Goal: Task Accomplishment & Management: Complete application form

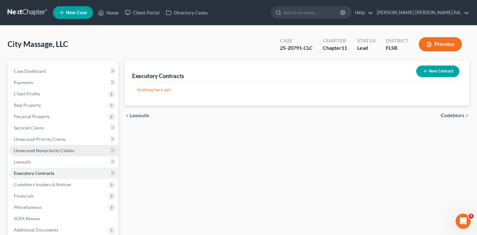
click at [44, 151] on span "Unsecured Nonpriority Claims" at bounding box center [44, 150] width 60 height 5
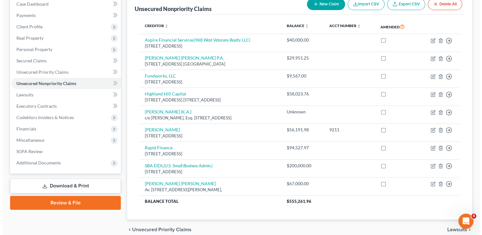
scroll to position [71, 0]
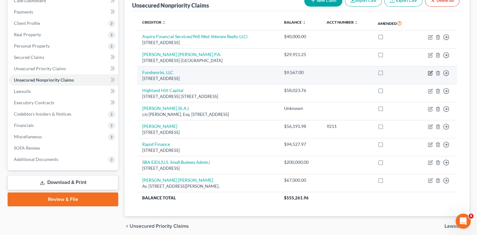
click at [430, 71] on icon "button" at bounding box center [430, 73] width 4 height 4
select select "46"
select select "8"
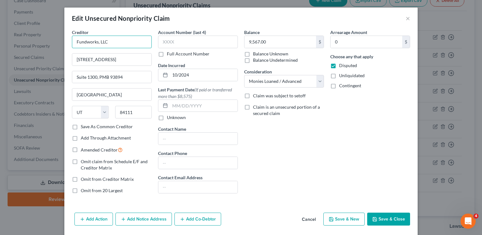
click at [74, 41] on input "Fundworks, LLC" at bounding box center [112, 42] width 80 height 13
type input "The Fundworks, LLC"
click at [144, 218] on button "Add Notice Address" at bounding box center [143, 219] width 56 height 13
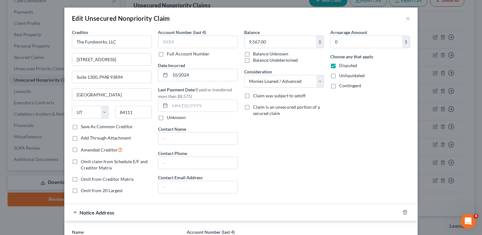
click at [179, 206] on div "Notice Address" at bounding box center [232, 212] width 336 height 17
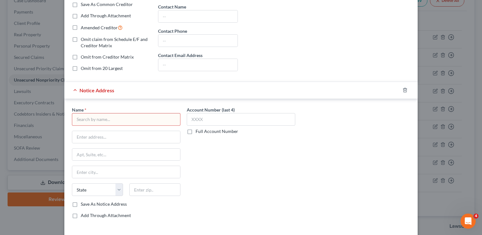
scroll to position [129, 0]
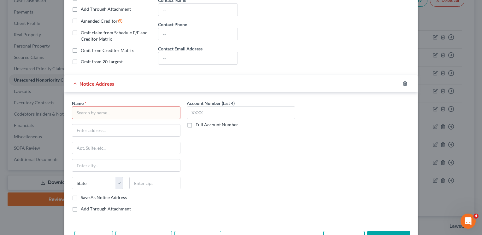
click at [99, 112] on input "text" at bounding box center [126, 113] width 108 height 13
paste input "Dedicated Financial GBC"
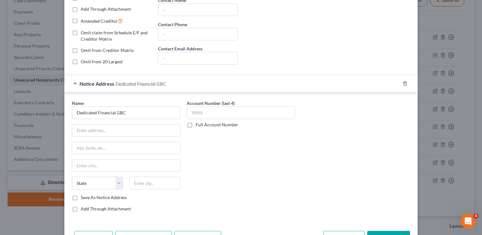
type input "Dedicated Financial GBC"
click at [107, 129] on input "text" at bounding box center [126, 131] width 108 height 12
paste input "[STREET_ADDRESS] N., Ste. 125"
type input "[STREET_ADDRESS] N., Ste. 125"
click at [154, 184] on input "text" at bounding box center [154, 183] width 51 height 13
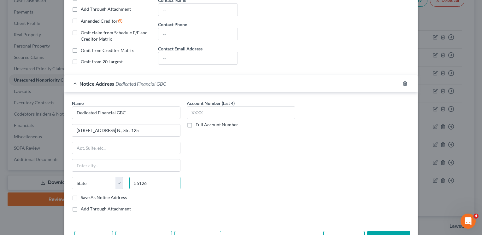
type input "55126"
click at [219, 175] on div "Account Number (last 4) Full Account Number" at bounding box center [241, 158] width 115 height 117
type input "Saint [PERSON_NAME]"
select select "24"
drag, startPoint x: 104, startPoint y: 166, endPoint x: -1, endPoint y: 169, distance: 105.7
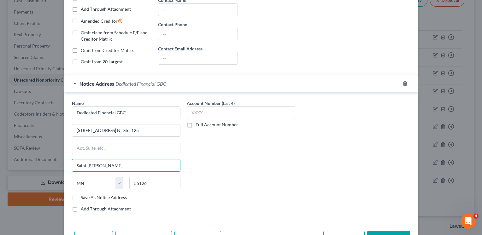
click at [0, 169] on html "Home New Case Client Portal Directory Cases [PERSON_NAME] [PERSON_NAME] P.A. [E…" at bounding box center [241, 94] width 482 height 331
type input "[GEOGRAPHIC_DATA]"
click at [194, 203] on div "Account Number (last 4) Full Account Number" at bounding box center [241, 158] width 115 height 117
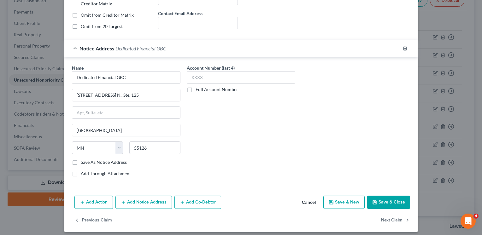
scroll to position [167, 0]
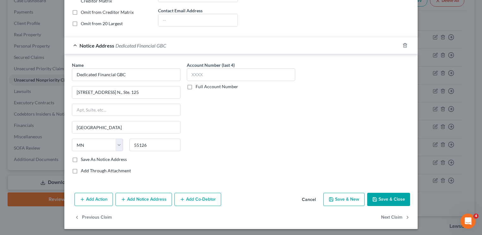
click at [377, 199] on button "Save & Close" at bounding box center [388, 199] width 43 height 13
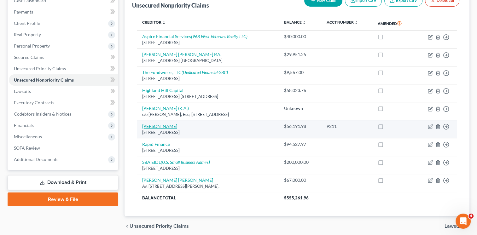
click at [151, 125] on link "[PERSON_NAME]" at bounding box center [159, 126] width 35 height 5
select select "46"
select select "8"
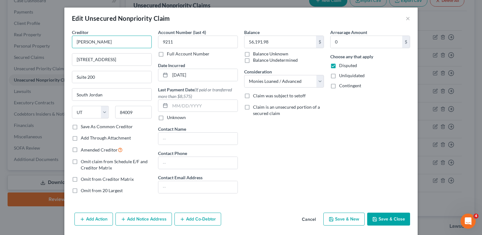
click at [81, 42] on input "[PERSON_NAME]" at bounding box center [112, 42] width 80 height 13
type input "On Deck Capital, Inc."
click at [384, 217] on button "Save & Close" at bounding box center [388, 219] width 43 height 13
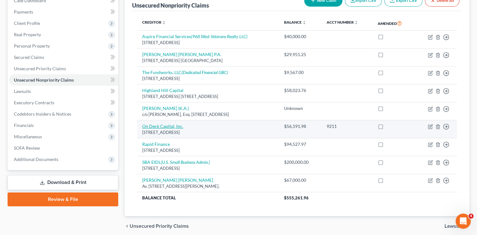
click at [166, 126] on link "On Deck Capital, Inc." at bounding box center [162, 126] width 41 height 5
select select "46"
select select "8"
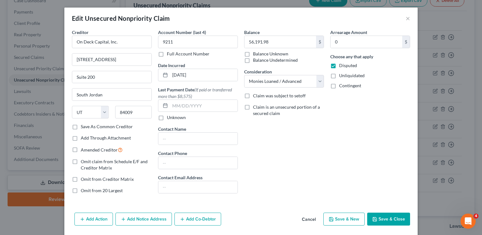
click at [153, 218] on button "Add Notice Address" at bounding box center [143, 219] width 56 height 13
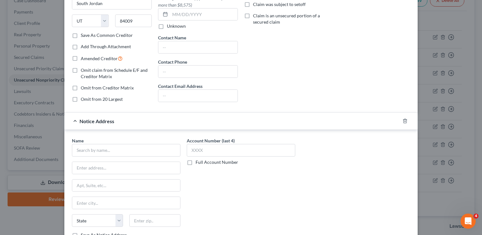
scroll to position [96, 0]
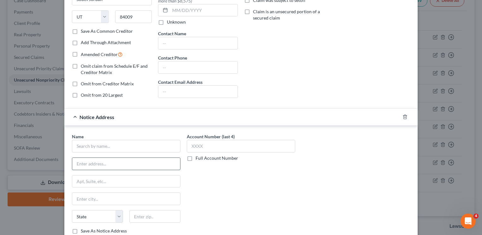
click at [97, 164] on input "text" at bounding box center [126, 164] width 108 height 12
paste input "[STREET_ADDRESS][PERSON_NAME]"
type input "[STREET_ADDRESS][PERSON_NAME]"
click at [93, 144] on input "text" at bounding box center [126, 146] width 108 height 13
click at [122, 147] on input "On Deck Capital" at bounding box center [126, 146] width 108 height 13
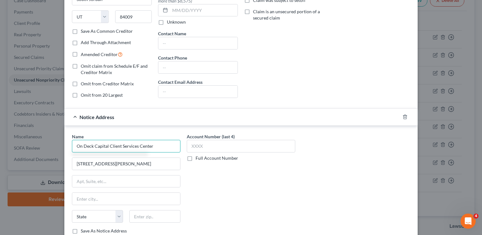
type input "On Deck Capital Client Services Center"
click at [247, 196] on div "Account Number (last 4) Full Account Number" at bounding box center [241, 191] width 115 height 117
click at [109, 164] on input "[STREET_ADDRESS][PERSON_NAME]" at bounding box center [126, 164] width 108 height 12
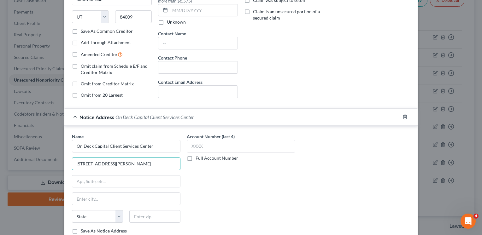
type input "[STREET_ADDRESS][PERSON_NAME]"
click at [158, 213] on input "text" at bounding box center [154, 216] width 51 height 13
type input "22203"
click at [188, 209] on div "Account Number (last 4) Full Account Number" at bounding box center [241, 191] width 115 height 117
type input "[GEOGRAPHIC_DATA]"
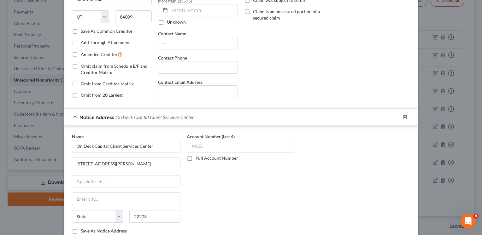
select select "48"
drag, startPoint x: 188, startPoint y: 209, endPoint x: 188, endPoint y: 202, distance: 6.9
click at [188, 202] on div "Account Number (last 4) Full Account Number" at bounding box center [241, 191] width 115 height 117
click at [295, 129] on div "Name * On Deck Capital Client Services Center [STREET_ADDRESS][GEOGRAPHIC_DATA]…" at bounding box center [240, 191] width 353 height 130
click at [288, 98] on div "Balance 56,191.98 $ Balance Unknown Balance Undetermined 56,191.98 $ Balance Un…" at bounding box center [284, 18] width 86 height 170
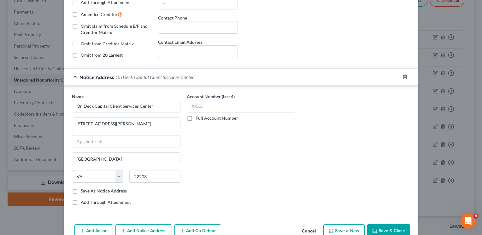
scroll to position [167, 0]
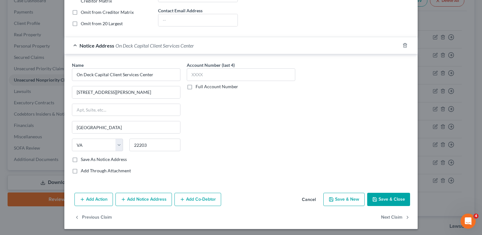
click at [384, 198] on button "Save & Close" at bounding box center [388, 199] width 43 height 13
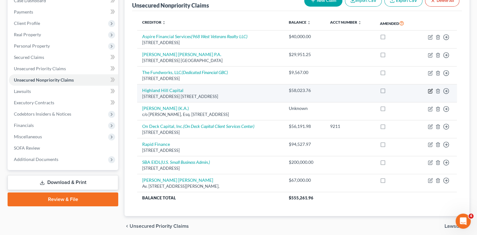
click at [431, 91] on icon "button" at bounding box center [430, 91] width 5 height 5
select select "9"
select select "8"
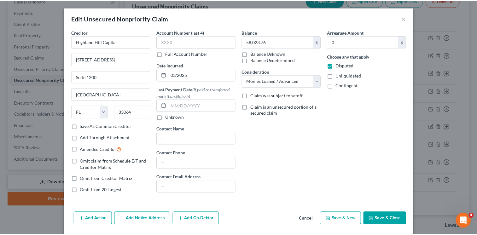
scroll to position [0, 0]
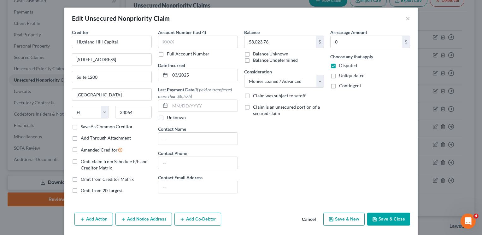
click at [81, 126] on label "Save As Common Creditor" at bounding box center [107, 127] width 52 height 6
click at [83, 126] on input "Save As Common Creditor" at bounding box center [85, 126] width 4 height 4
click at [383, 217] on button "Save & Close" at bounding box center [388, 219] width 43 height 13
checkbox input "false"
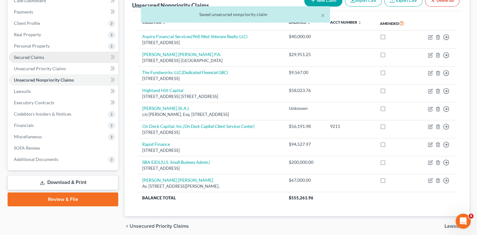
click at [33, 56] on span "Secured Claims" at bounding box center [29, 57] width 30 height 5
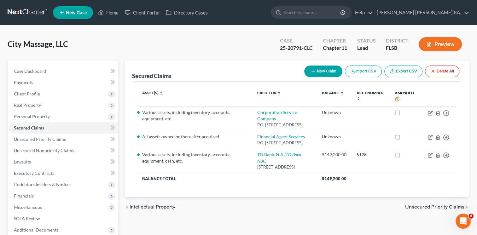
click at [396, 188] on div "Asset(s) expand_more expand_less unfold_more Creditor expand_more expand_less u…" at bounding box center [297, 140] width 330 height 116
click at [324, 92] on link "Balance expand_more expand_less unfold_more" at bounding box center [333, 93] width 22 height 5
click at [321, 69] on button "New Claim" at bounding box center [323, 72] width 38 height 12
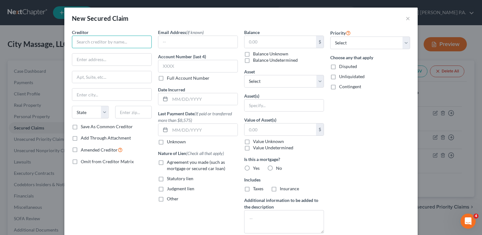
click at [99, 43] on input "text" at bounding box center [112, 42] width 80 height 13
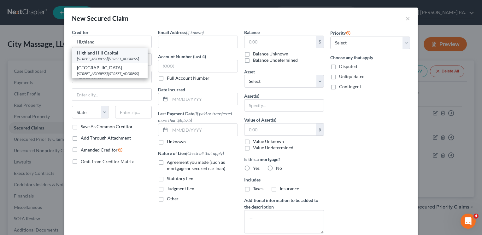
click at [101, 59] on div "[STREET_ADDRESS] [STREET_ADDRESS]" at bounding box center [110, 58] width 66 height 5
type input "Highland Hill Capital"
type input "[STREET_ADDRESS]"
type input "Suite 1200"
type input "[GEOGRAPHIC_DATA]"
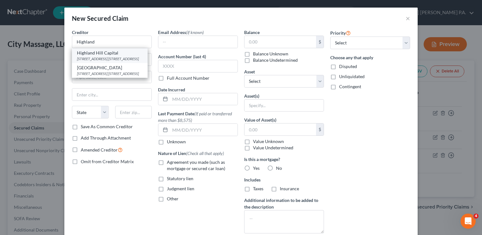
select select "9"
type input "33064"
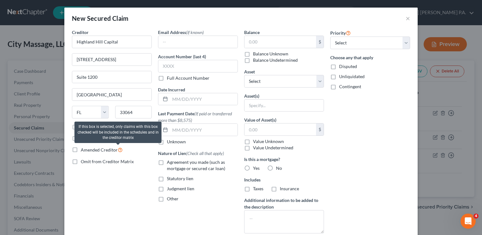
click at [118, 151] on icon at bounding box center [120, 150] width 5 height 6
click at [87, 150] on input "Amended Creditor" at bounding box center [85, 148] width 4 height 4
click at [118, 151] on icon at bounding box center [120, 150] width 5 height 6
click at [87, 150] on input "Amended Creditor" at bounding box center [85, 148] width 4 height 4
checkbox input "false"
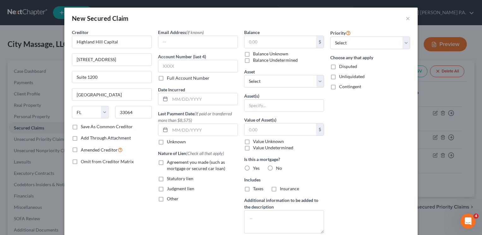
click at [339, 66] on label "Disputed" at bounding box center [348, 66] width 18 height 6
click at [342, 66] on input "Disputed" at bounding box center [344, 65] width 4 height 4
checkbox input "true"
click at [320, 82] on select "Select Other Multiple Assets Loan to [PERSON_NAME]??? (owed to debtor) - $0.0 n…" at bounding box center [284, 81] width 80 height 13
select select "1"
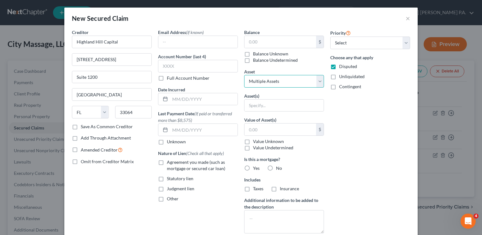
click at [244, 75] on select "Select Other Multiple Assets Loan to [PERSON_NAME]??? (owed to debtor) - $0.0 n…" at bounding box center [284, 81] width 80 height 13
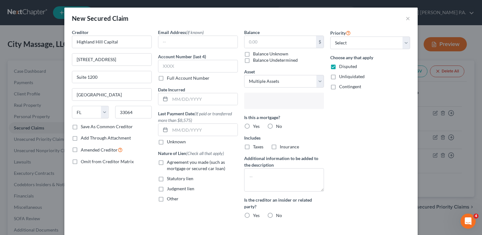
click at [286, 100] on input "text" at bounding box center [283, 101] width 71 height 9
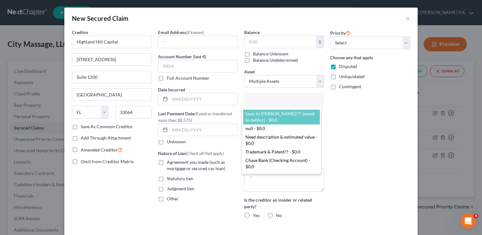
click at [362, 119] on body "Home New Case Client Portal Directory Cases [PERSON_NAME] [PERSON_NAME] P.A. [E…" at bounding box center [241, 150] width 482 height 301
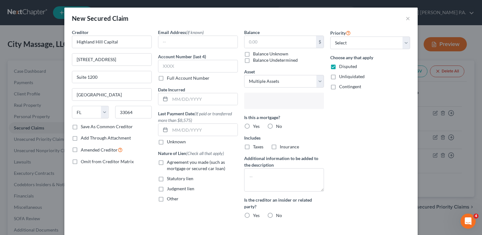
type input "Select assets..."
click at [276, 126] on label "No" at bounding box center [279, 126] width 6 height 6
click at [278, 126] on input "No" at bounding box center [280, 125] width 4 height 4
radio input "true"
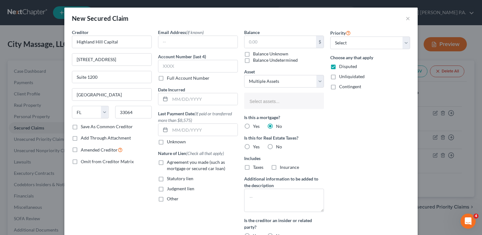
click at [276, 146] on label "No" at bounding box center [279, 147] width 6 height 6
click at [278, 146] on input "No" at bounding box center [280, 146] width 4 height 4
radio input "true"
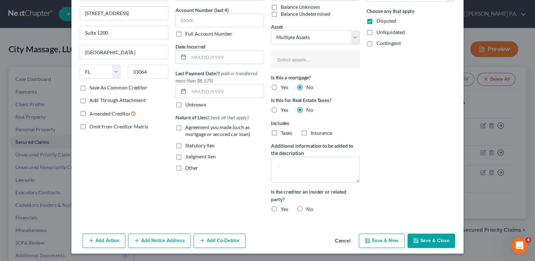
scroll to position [48, 0]
click at [276, 187] on label "No" at bounding box center [279, 188] width 6 height 6
click at [278, 187] on input "No" at bounding box center [280, 187] width 4 height 4
radio input "true"
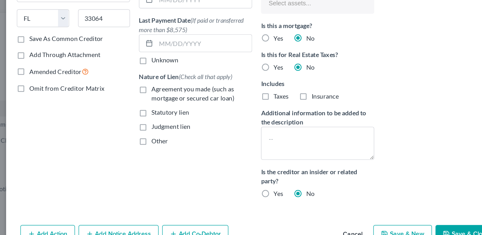
click at [167, 114] on label "Agreement you made (such as mortgage or secured car loan)" at bounding box center [202, 117] width 71 height 13
click at [169, 114] on input "Agreement you made (such as mortgage or secured car loan)" at bounding box center [171, 113] width 4 height 4
checkbox input "true"
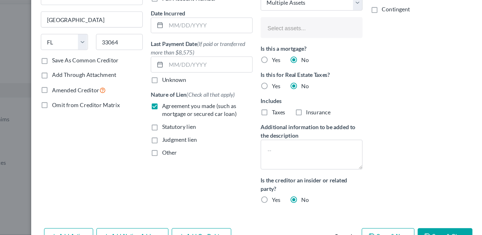
scroll to position [0, 0]
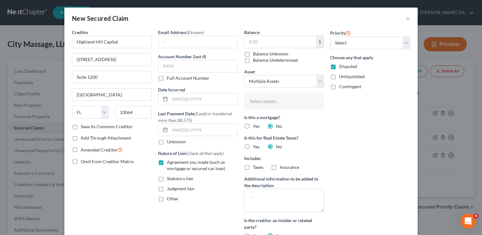
click at [361, 138] on div "Priority Select 1st 2nd 3rd 4th 5th 6th 7th 8th 9th 10th 11th 12th 13th 14th 15…" at bounding box center [370, 136] width 86 height 215
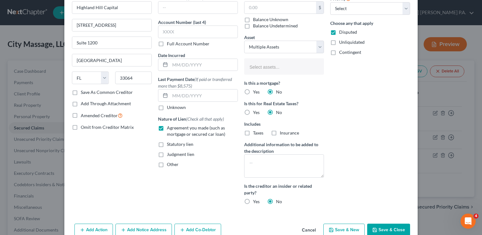
scroll to position [48, 0]
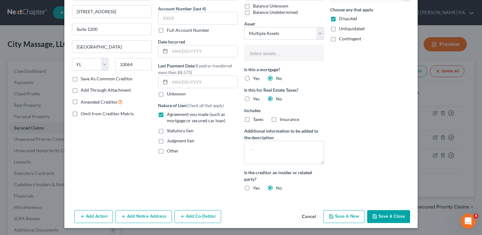
click at [380, 213] on button "Save & Close" at bounding box center [388, 216] width 43 height 13
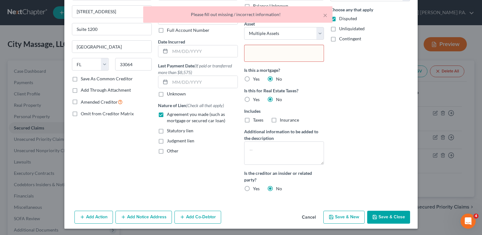
click at [274, 52] on input "text" at bounding box center [283, 53] width 70 height 9
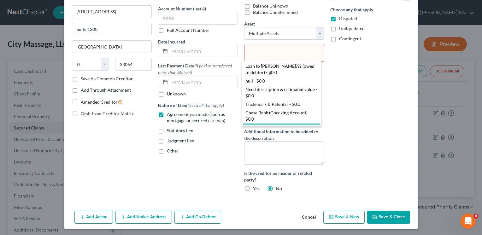
scroll to position [4, 0]
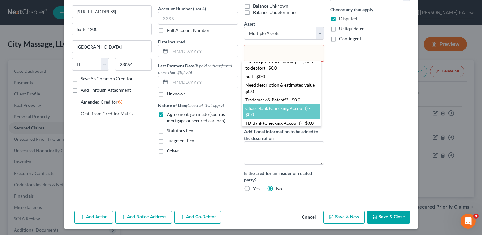
click at [346, 151] on body "Home New Case Client Portal Directory Cases [PERSON_NAME] [PERSON_NAME] P.A. [E…" at bounding box center [241, 150] width 482 height 301
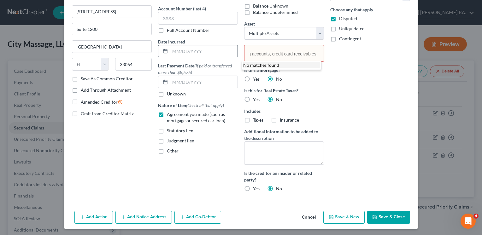
scroll to position [0, 39]
type input "All assets, including accounts, credit card receivables, inventory and equipment"
click at [355, 92] on body "Home New Case Client Portal Directory Cases [PERSON_NAME] [PERSON_NAME] P.A. [E…" at bounding box center [241, 150] width 482 height 301
click at [280, 56] on input "text" at bounding box center [283, 53] width 70 height 9
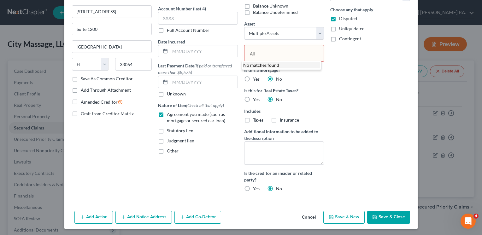
type input "All"
click at [343, 94] on body "Home New Case Client Portal Directory Cases [PERSON_NAME] [PERSON_NAME] P.A. [E…" at bounding box center [241, 150] width 482 height 301
type input "Select assets..."
click at [380, 217] on button "Save & Close" at bounding box center [388, 217] width 43 height 13
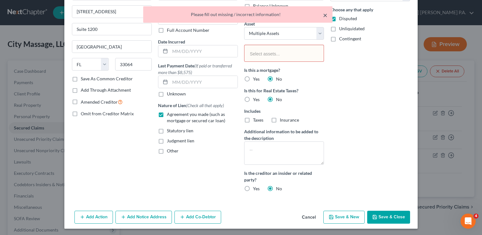
click at [325, 16] on button "×" at bounding box center [325, 15] width 4 height 8
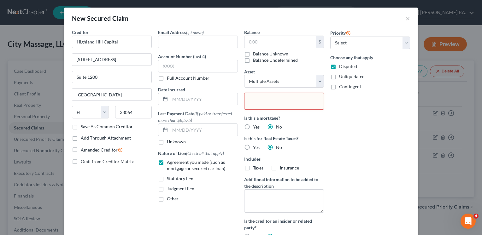
click at [276, 101] on input "text" at bounding box center [283, 101] width 70 height 9
click at [276, 101] on body "Home New Case Client Portal Directory Cases [PERSON_NAME] [PERSON_NAME] P.A. [E…" at bounding box center [241, 150] width 482 height 301
type input "All assets"
drag, startPoint x: 478, startPoint y: 159, endPoint x: 482, endPoint y: 211, distance: 52.5
click at [477, 211] on html "Home New Case Client Portal Directory Cases [PERSON_NAME] [PERSON_NAME] P.A. [E…" at bounding box center [241, 150] width 482 height 301
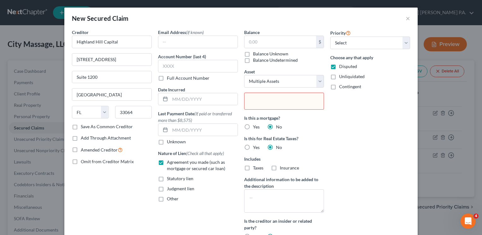
type input "Select assets..."
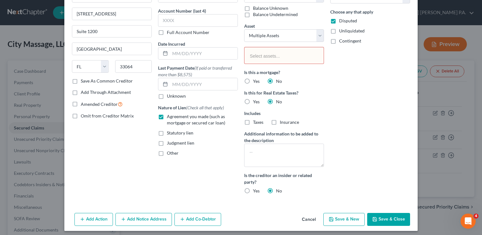
scroll to position [49, 0]
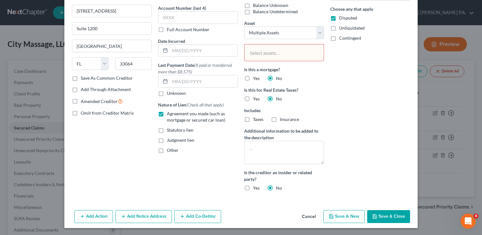
click at [387, 217] on button "Save & Close" at bounding box center [388, 216] width 43 height 13
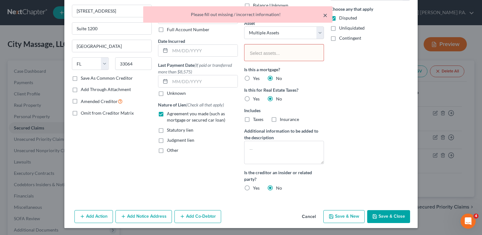
click at [324, 17] on button "×" at bounding box center [325, 15] width 4 height 8
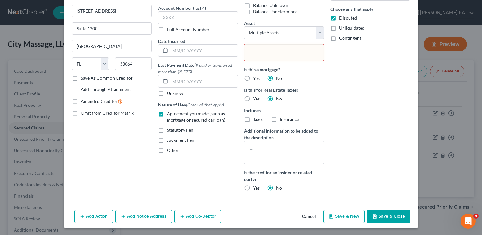
click at [269, 53] on input "text" at bounding box center [283, 53] width 70 height 9
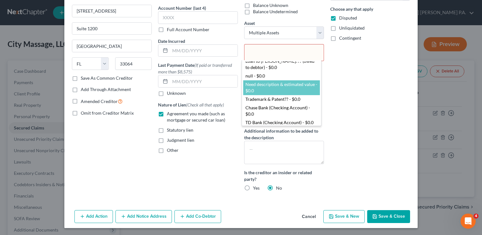
select select "2857237"
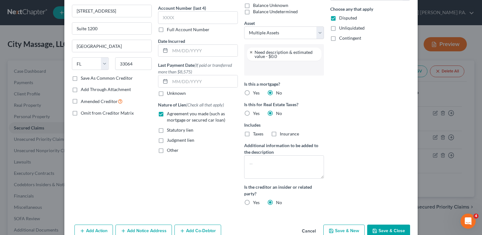
scroll to position [11, 0]
click at [397, 231] on button "Save & Close" at bounding box center [388, 231] width 43 height 13
select select
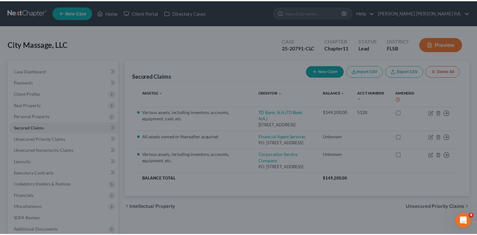
scroll to position [26, 0]
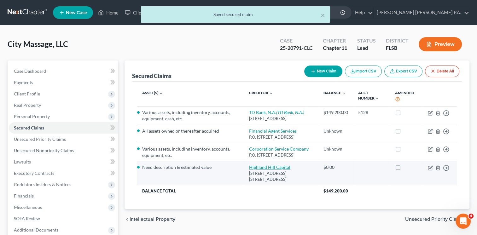
click at [261, 170] on link "Highland Hill Capital" at bounding box center [269, 167] width 41 height 5
select select "9"
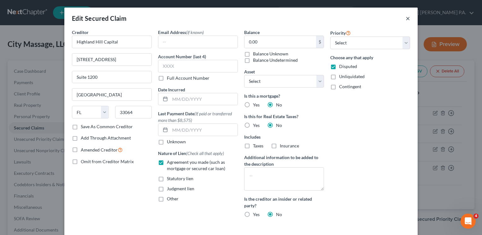
click at [406, 17] on button "×" at bounding box center [408, 19] width 4 height 8
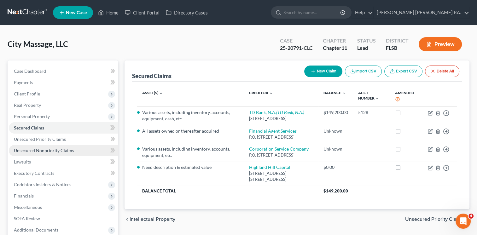
click at [31, 149] on span "Unsecured Nonpriority Claims" at bounding box center [44, 150] width 60 height 5
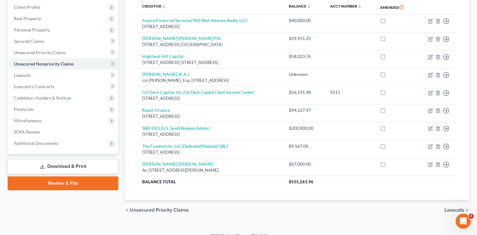
scroll to position [88, 0]
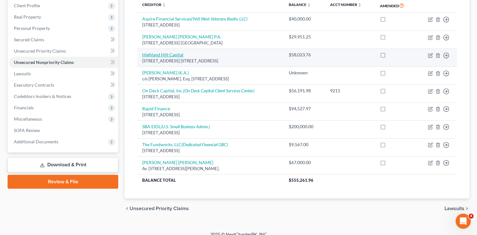
click at [157, 56] on link "Highland Hill Capital" at bounding box center [162, 54] width 41 height 5
select select "9"
select select "8"
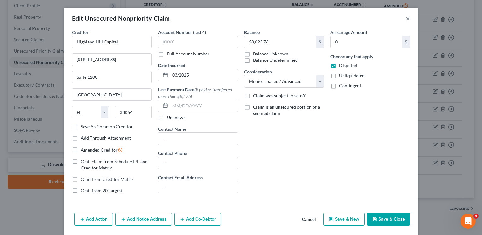
click at [407, 19] on button "×" at bounding box center [408, 19] width 4 height 8
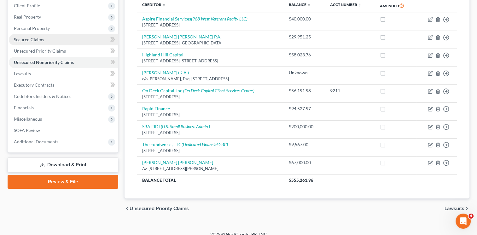
click at [34, 39] on span "Secured Claims" at bounding box center [29, 39] width 30 height 5
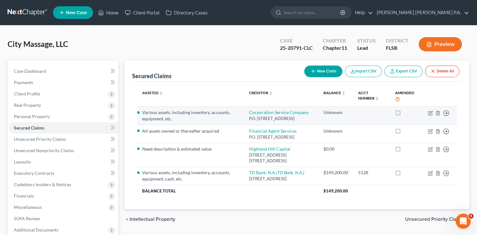
click at [257, 108] on td "Corporation Service Company P.O. [STREET_ADDRESS]" at bounding box center [281, 116] width 74 height 18
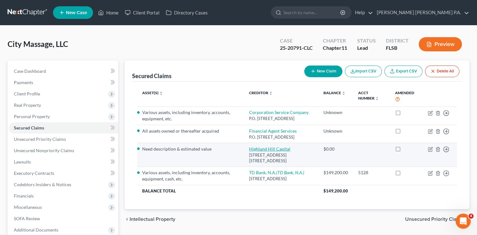
click at [250, 149] on link "Highland Hill Capital" at bounding box center [269, 148] width 41 height 5
select select "9"
select select "4"
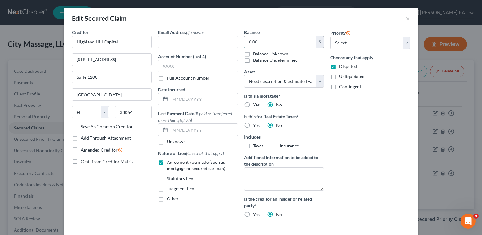
click at [274, 40] on input "0.00" at bounding box center [280, 42] width 72 height 12
paste input "58,023.76"
type input "58,023.76"
click at [195, 99] on input "text" at bounding box center [203, 99] width 67 height 12
type input "03/2025"
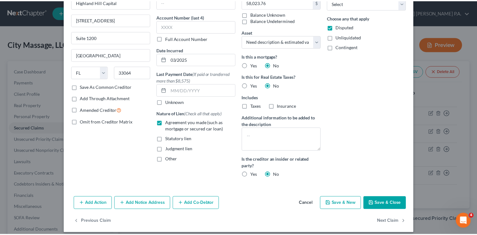
scroll to position [45, 0]
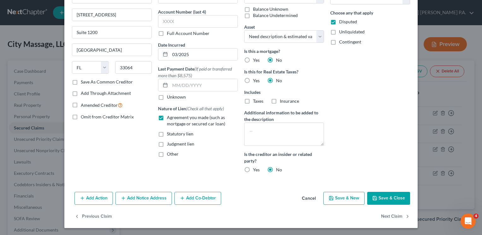
click at [386, 199] on button "Save & Close" at bounding box center [388, 198] width 43 height 13
select select
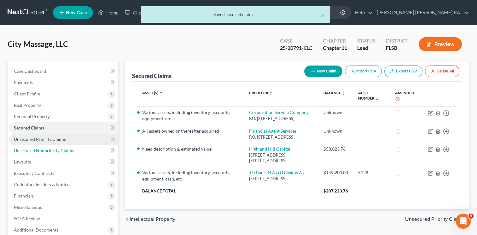
drag, startPoint x: 33, startPoint y: 149, endPoint x: 28, endPoint y: 136, distance: 13.9
click at [33, 149] on span "Unsecured Nonpriority Claims" at bounding box center [44, 150] width 60 height 5
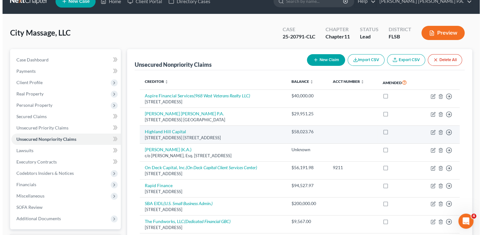
scroll to position [13, 0]
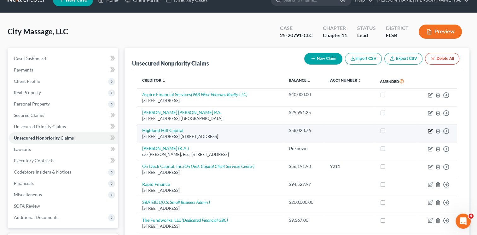
click at [430, 131] on icon "button" at bounding box center [431, 130] width 3 height 3
select select "9"
select select "8"
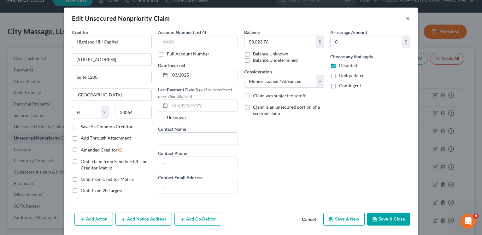
click at [406, 19] on button "×" at bounding box center [408, 19] width 4 height 8
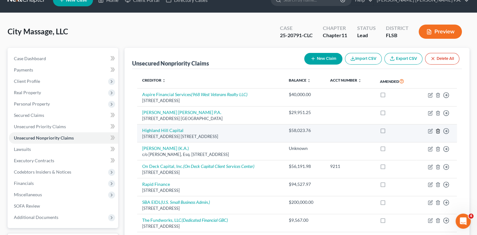
click at [436, 130] on icon "button" at bounding box center [437, 131] width 3 height 4
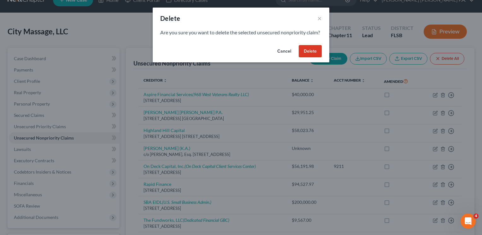
click at [312, 57] on button "Delete" at bounding box center [310, 51] width 23 height 13
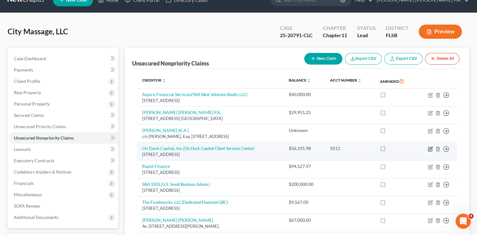
click at [429, 148] on icon "button" at bounding box center [430, 149] width 5 height 5
select select "46"
select select "8"
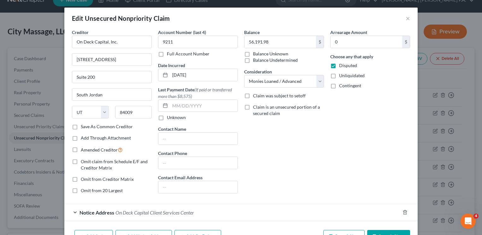
click at [81, 126] on label "Save As Common Creditor" at bounding box center [107, 127] width 52 height 6
click at [83, 126] on input "Save As Common Creditor" at bounding box center [85, 126] width 4 height 4
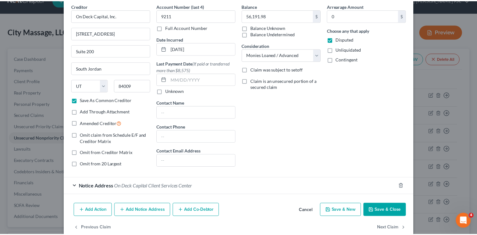
scroll to position [38, 0]
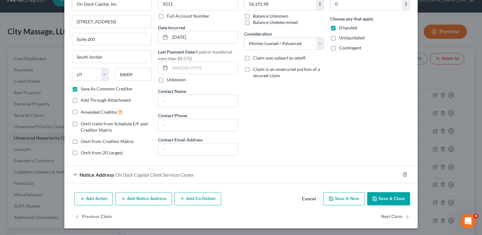
click at [392, 198] on button "Save & Close" at bounding box center [388, 198] width 43 height 13
checkbox input "false"
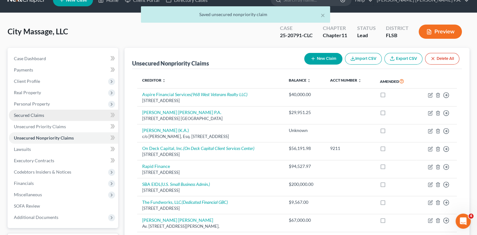
click at [37, 114] on span "Secured Claims" at bounding box center [29, 115] width 30 height 5
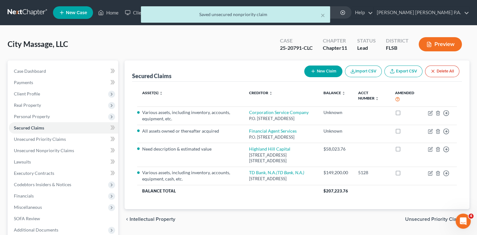
click at [320, 70] on button "New Claim" at bounding box center [323, 72] width 38 height 12
select select "0"
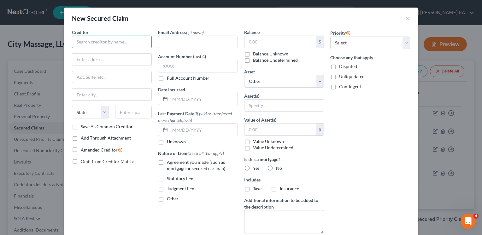
click at [108, 40] on input "text" at bounding box center [112, 42] width 80 height 13
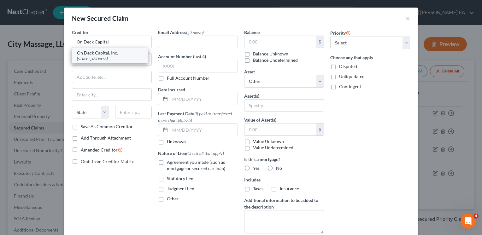
click at [108, 60] on div "[STREET_ADDRESS]" at bounding box center [110, 58] width 66 height 5
type input "On Deck Capital, Inc."
type input "[STREET_ADDRESS]"
type input "Suite 200"
type input "South Jordan"
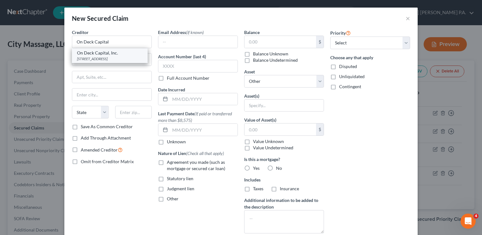
select select "46"
type input "84009"
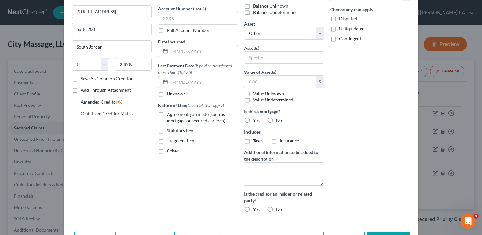
scroll to position [69, 0]
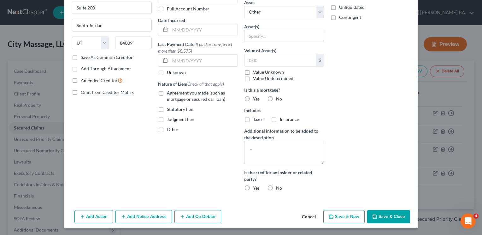
click at [388, 219] on button "Save & Close" at bounding box center [388, 216] width 43 height 13
select select
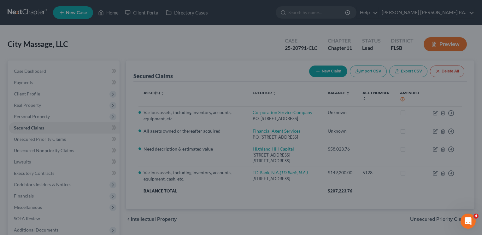
scroll to position [11, 0]
type input "0.00"
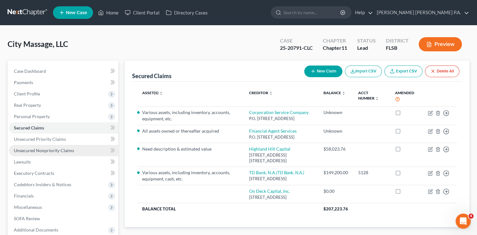
click at [41, 151] on span "Unsecured Nonpriority Claims" at bounding box center [44, 150] width 60 height 5
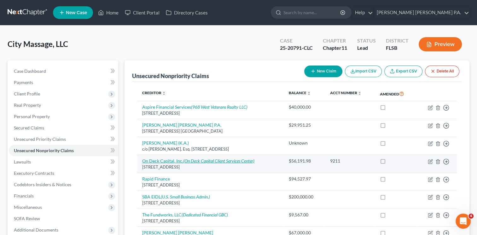
click at [190, 161] on icon "(On Deck Capital Client Services Center)" at bounding box center [218, 160] width 71 height 5
select select "46"
select select "8"
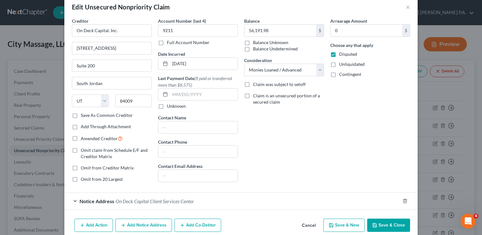
scroll to position [38, 0]
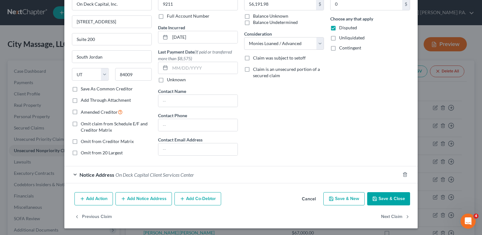
click at [104, 174] on span "Notice Address" at bounding box center [96, 175] width 35 height 6
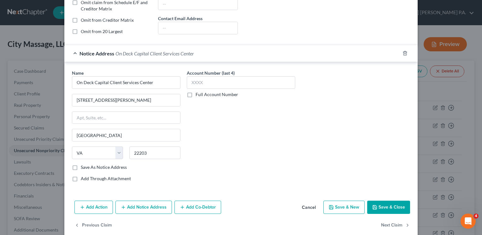
scroll to position [167, 0]
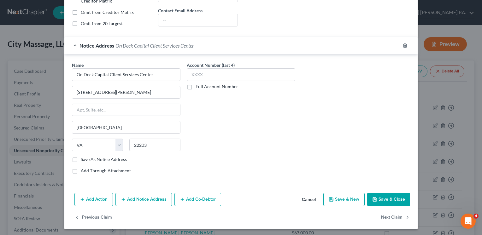
click at [81, 158] on label "Save As Notice Address" at bounding box center [104, 159] width 46 height 6
click at [83, 158] on input "Save As Notice Address" at bounding box center [85, 158] width 4 height 4
click at [390, 198] on button "Save & Close" at bounding box center [388, 199] width 43 height 13
checkbox input "false"
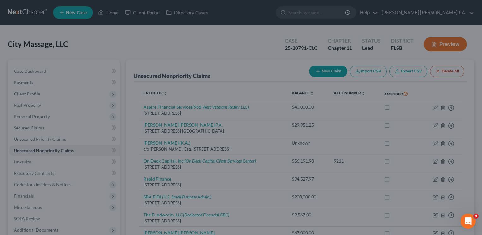
scroll to position [0, 0]
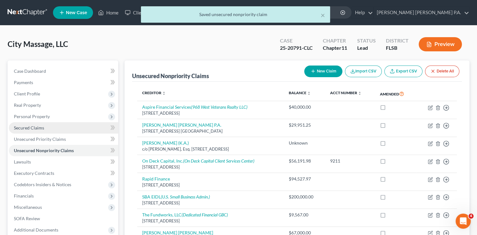
click at [28, 126] on span "Secured Claims" at bounding box center [29, 127] width 30 height 5
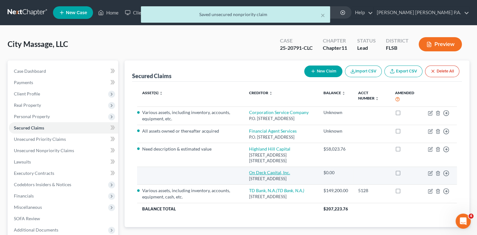
click at [253, 171] on link "On Deck Capital, Inc." at bounding box center [269, 172] width 41 height 5
select select "46"
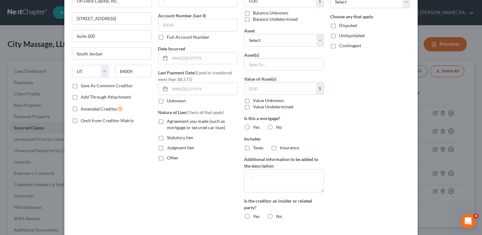
scroll to position [88, 0]
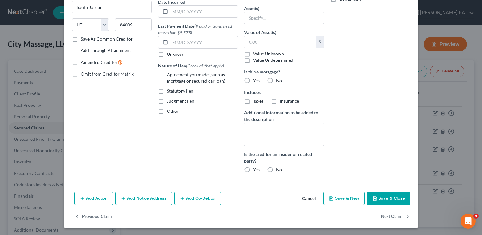
click at [137, 198] on button "Add Notice Address" at bounding box center [143, 198] width 56 height 13
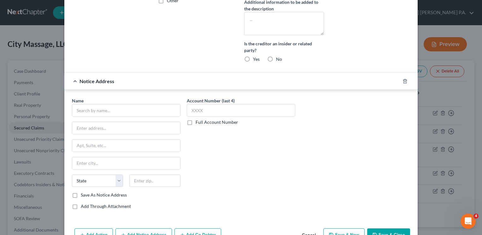
scroll to position [199, 0]
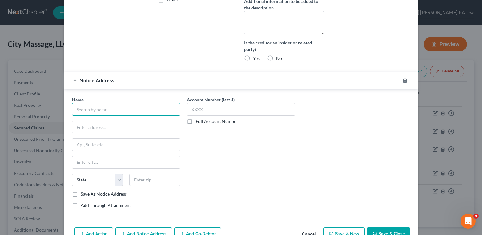
click at [126, 108] on input "text" at bounding box center [126, 109] width 108 height 13
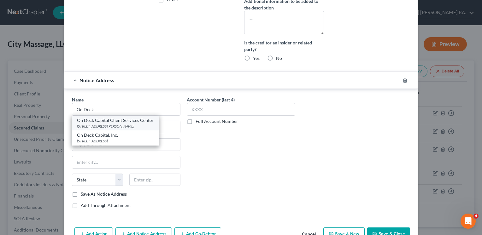
click at [124, 120] on div "On Deck Capital Client Services Center" at bounding box center [115, 120] width 77 height 6
type input "On Deck Capital Client Services Center"
type input "[STREET_ADDRESS][PERSON_NAME]"
type input "[GEOGRAPHIC_DATA]"
select select "48"
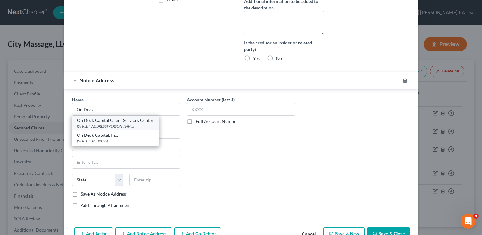
type input "22203"
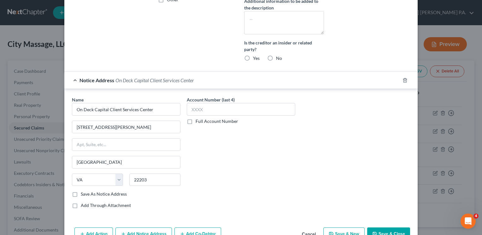
click at [388, 231] on button "Save & Close" at bounding box center [388, 234] width 43 height 13
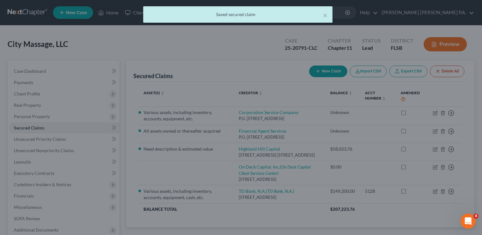
scroll to position [0, 0]
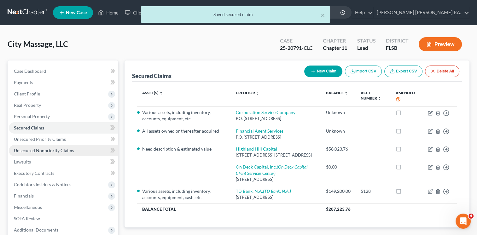
click at [40, 152] on span "Unsecured Nonpriority Claims" at bounding box center [44, 150] width 60 height 5
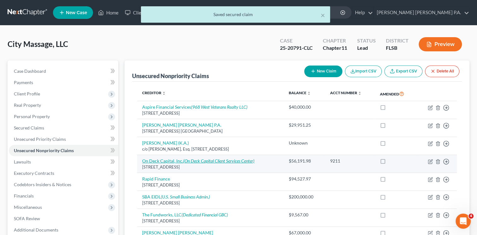
click at [194, 159] on icon "(On Deck Capital Client Services Center)" at bounding box center [218, 160] width 71 height 5
select select "46"
select select "8"
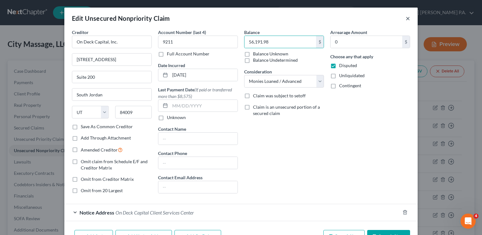
click at [406, 19] on button "×" at bounding box center [408, 19] width 4 height 8
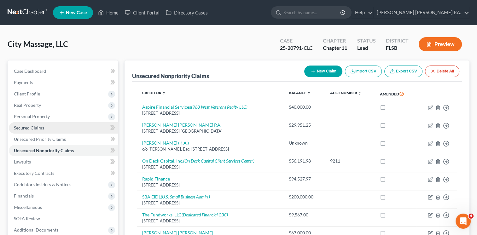
click at [34, 129] on span "Secured Claims" at bounding box center [29, 127] width 30 height 5
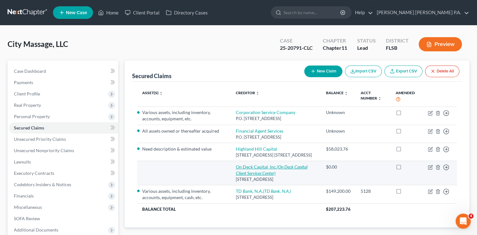
click at [252, 174] on link "On Deck Capital, Inc. (On Deck Capital Client Services Center)" at bounding box center [272, 170] width 72 height 12
select select "46"
select select "0"
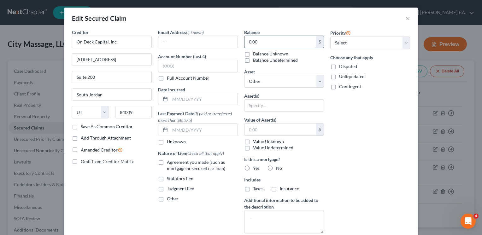
click at [265, 38] on input "0.00" at bounding box center [280, 42] width 72 height 12
paste input "56,191.98"
type input "56,191.98"
click at [172, 98] on input "text" at bounding box center [203, 99] width 67 height 12
type input "[DATE]"
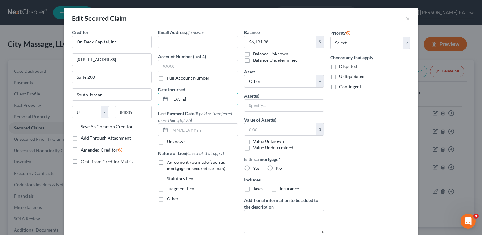
click at [167, 163] on label "Agreement you made (such as mortgage or secured car loan)" at bounding box center [202, 165] width 71 height 13
click at [169, 163] on input "Agreement you made (such as mortgage or secured car loan)" at bounding box center [171, 161] width 4 height 4
checkbox input "true"
click at [339, 67] on label "Disputed" at bounding box center [348, 66] width 18 height 6
click at [342, 67] on input "Disputed" at bounding box center [344, 65] width 4 height 4
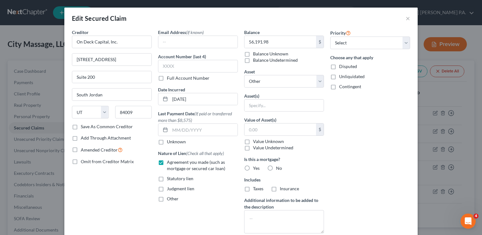
checkbox input "true"
click at [317, 79] on select "Select Other Multiple Assets Loan to [PERSON_NAME]??? (owed to debtor) - $0.0 n…" at bounding box center [284, 81] width 80 height 13
select select "1"
click at [244, 75] on select "Select Other Multiple Assets Loan to [PERSON_NAME]??? (owed to debtor) - $0.0 n…" at bounding box center [284, 81] width 80 height 13
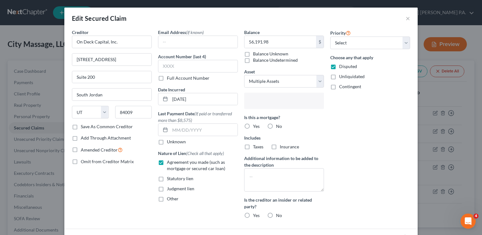
click at [281, 104] on input "text" at bounding box center [283, 101] width 71 height 9
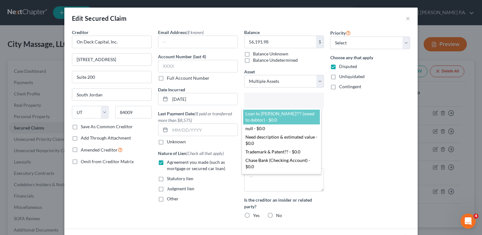
click at [363, 132] on body "Home New Case Client Portal Directory Cases [PERSON_NAME] [PERSON_NAME] P.A. [E…" at bounding box center [241, 150] width 482 height 301
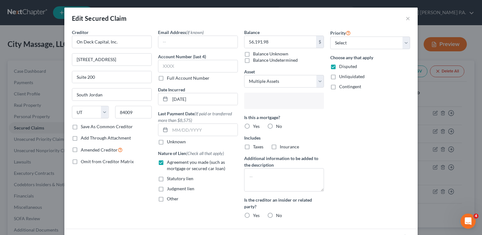
type input "Select assets..."
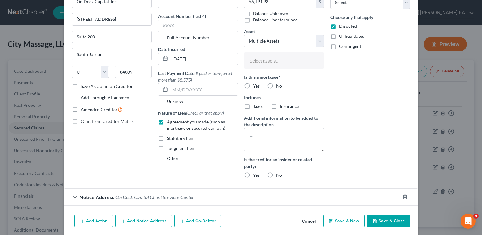
scroll to position [43, 0]
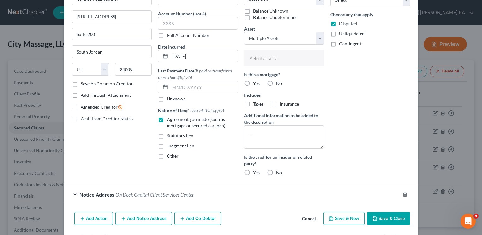
click at [393, 215] on button "Save & Close" at bounding box center [388, 218] width 43 height 13
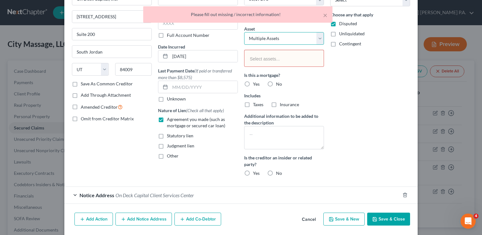
click at [318, 38] on select "Select Other Multiple Assets Loan to [PERSON_NAME]??? (owed to debtor) - $0.0 n…" at bounding box center [284, 38] width 80 height 13
select select "0"
click at [244, 32] on select "Select Other Multiple Assets Loan to [PERSON_NAME]??? (owed to debtor) - $0.0 n…" at bounding box center [284, 38] width 80 height 13
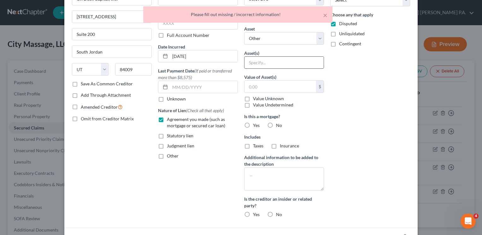
click at [287, 62] on input "text" at bounding box center [283, 63] width 79 height 12
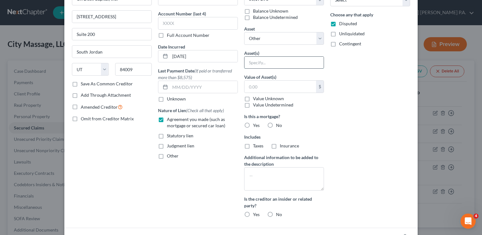
type input "Various assets, including inventory, accounts, equipment, cash, etc."
type input "5128"
click at [246, 62] on input "Various assets, including inventory, accounts, equipment, cash, etc." at bounding box center [283, 63] width 79 height 12
type input "All assets, including accounts, credit cinventory, accounts, equipment, cash, e…"
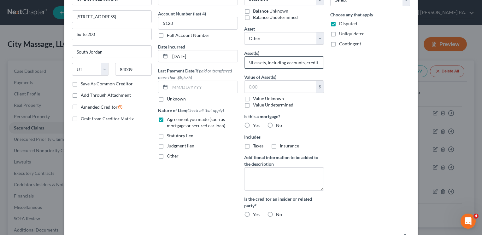
click at [288, 62] on input "All assets, including accounts, credit cinventory, accounts, equipment, cash, e…" at bounding box center [283, 63] width 79 height 12
drag, startPoint x: 246, startPoint y: 62, endPoint x: 389, endPoint y: 63, distance: 142.9
click at [389, 63] on div "Creditor * On Deck Capital, Inc. [STREET_ADDRESS] South Jordan State [US_STATE]…" at bounding box center [241, 104] width 344 height 237
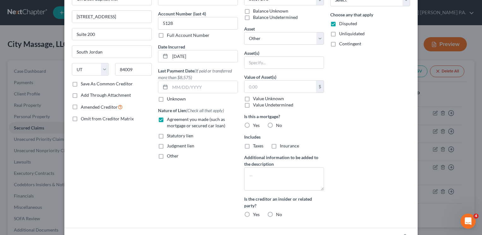
click at [357, 145] on div "Priority Select 1st 2nd 3rd 4th 5th 6th 7th 8th 9th 10th 11th 12th 13th 14th 15…" at bounding box center [370, 104] width 86 height 237
click at [319, 40] on select "Select Other Multiple Assets Loan to [PERSON_NAME]??? (owed to debtor) - $0.0 n…" at bounding box center [284, 38] width 80 height 13
select select
click at [244, 32] on select "Select Other Multiple Assets Loan to [PERSON_NAME]??? (owed to debtor) - $0.0 n…" at bounding box center [284, 38] width 80 height 13
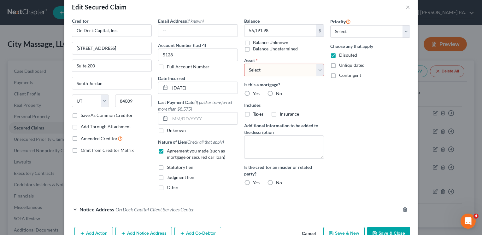
scroll to position [10, 0]
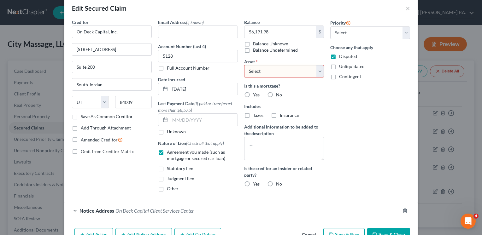
click at [276, 94] on label "No" at bounding box center [279, 95] width 6 height 6
click at [278, 94] on input "No" at bounding box center [280, 94] width 4 height 4
radio input "true"
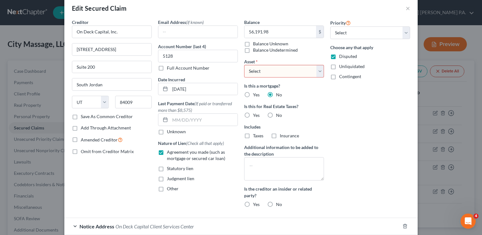
click at [276, 114] on label "No" at bounding box center [279, 115] width 6 height 6
click at [278, 114] on input "No" at bounding box center [280, 114] width 4 height 4
radio input "true"
click at [276, 204] on label "No" at bounding box center [279, 205] width 6 height 6
click at [278, 204] on input "No" at bounding box center [280, 204] width 4 height 4
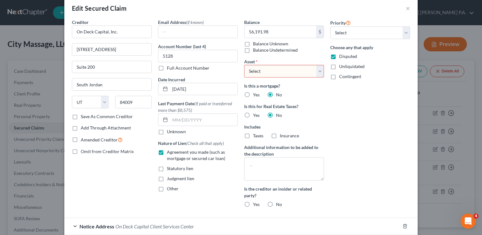
radio input "true"
drag, startPoint x: 477, startPoint y: 116, endPoint x: 479, endPoint y: 177, distance: 61.5
click at [477, 177] on div "Edit Secured Claim × Creditor * On Deck Capital, Inc. [STREET_ADDRESS][GEOGRAPH…" at bounding box center [241, 117] width 482 height 235
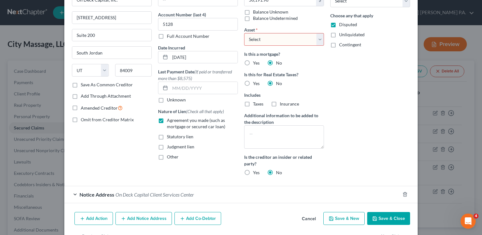
scroll to position [62, 0]
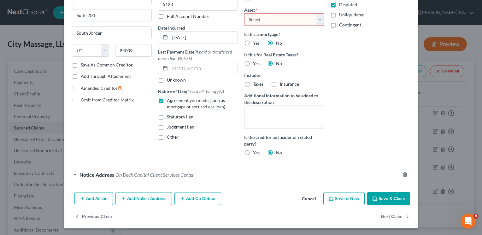
click at [384, 196] on button "Save & Close" at bounding box center [388, 198] width 43 height 13
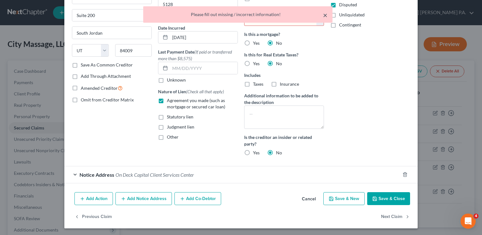
click at [325, 15] on button "×" at bounding box center [325, 15] width 4 height 8
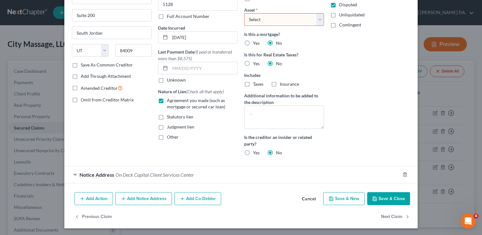
click at [317, 18] on select "Select Other Multiple Assets Loan to [PERSON_NAME]??? (owed to debtor) - $0.0 n…" at bounding box center [284, 19] width 80 height 13
select select "0"
click at [244, 13] on select "Select Other Multiple Assets Loan to [PERSON_NAME]??? (owed to debtor) - $0.0 n…" at bounding box center [284, 19] width 80 height 13
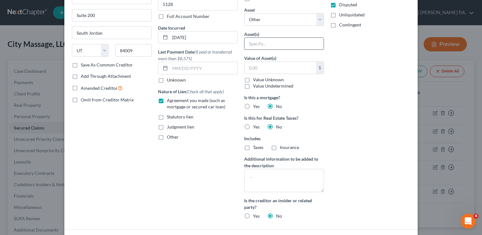
click at [296, 43] on input "text" at bounding box center [283, 44] width 79 height 12
type input "Various assets"
click at [342, 114] on div "Priority Select 1st 2nd 3rd 4th 5th 6th 7th 8th 9th 10th 11th 12th 13th 14th 15…" at bounding box center [370, 95] width 86 height 257
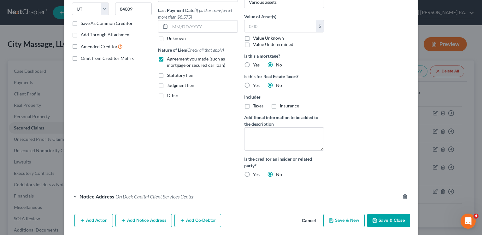
scroll to position [125, 0]
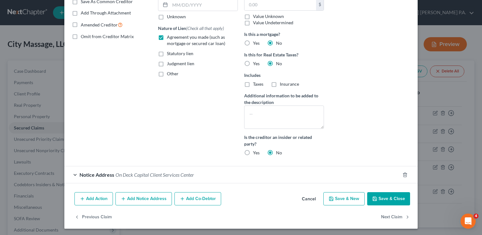
click at [387, 198] on button "Save & Close" at bounding box center [388, 198] width 43 height 13
select select
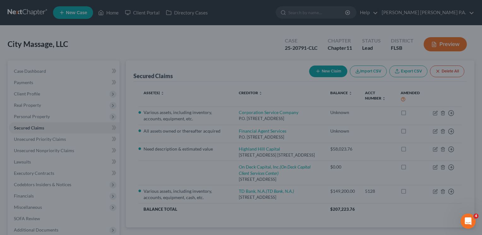
scroll to position [62, 0]
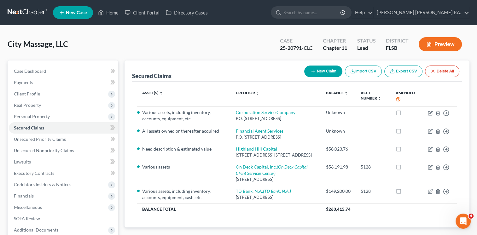
click at [298, 90] on th "Creditor expand_more expand_less unfold_more" at bounding box center [276, 97] width 90 height 20
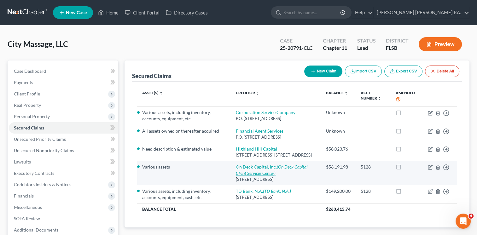
click at [272, 172] on link "On Deck Capital, Inc. (On Deck Capital Client Services Center)" at bounding box center [272, 170] width 72 height 12
select select "46"
select select "0"
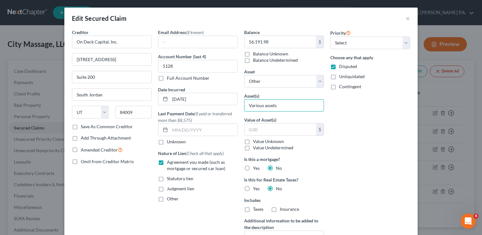
drag, startPoint x: 282, startPoint y: 104, endPoint x: 219, endPoint y: 109, distance: 63.6
click at [219, 109] on div "Creditor * On Deck Capital, Inc. [STREET_ADDRESS] South Jordan State [US_STATE]…" at bounding box center [241, 157] width 344 height 257
type input "All assets owned or thereafter acquired"
click at [253, 140] on label "Value Unknown" at bounding box center [268, 141] width 31 height 6
click at [255, 140] on input "Value Unknown" at bounding box center [257, 140] width 4 height 4
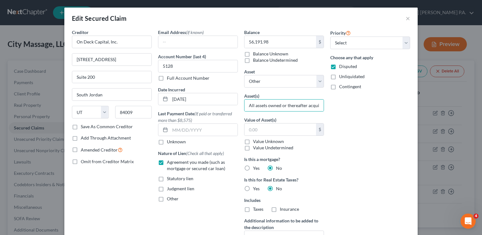
checkbox input "true"
type input "0.00"
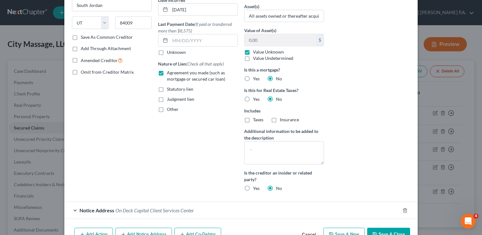
scroll to position [125, 0]
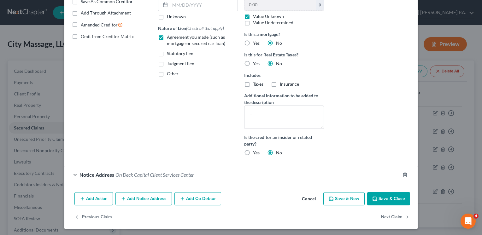
click at [383, 199] on button "Save & Close" at bounding box center [388, 198] width 43 height 13
select select
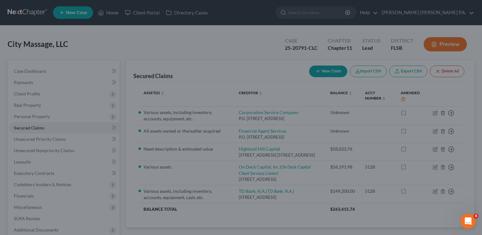
scroll to position [62, 0]
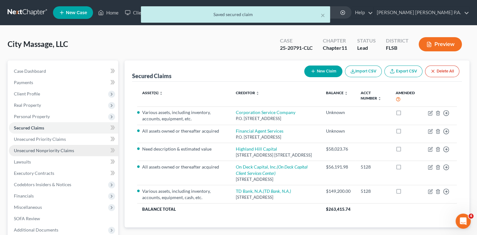
click at [26, 151] on span "Unsecured Nonpriority Claims" at bounding box center [44, 150] width 60 height 5
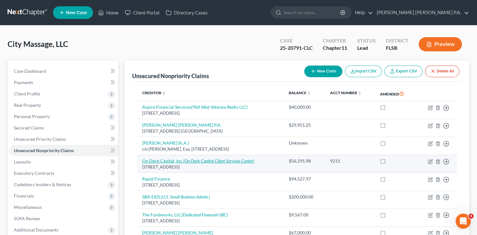
click at [237, 161] on icon "(On Deck Capital Client Services Center)" at bounding box center [218, 160] width 71 height 5
select select "46"
select select "8"
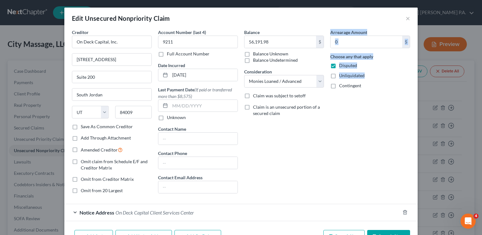
drag, startPoint x: 319, startPoint y: 154, endPoint x: 336, endPoint y: 137, distance: 23.4
click at [336, 137] on div "Creditor * On Deck Capital, Inc. [STREET_ADDRESS] South Jordan State [US_STATE]…" at bounding box center [241, 114] width 344 height 170
click at [406, 17] on button "×" at bounding box center [408, 19] width 4 height 8
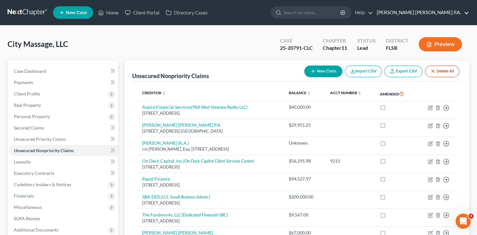
click at [404, 17] on link "[PERSON_NAME] [PERSON_NAME] P.A." at bounding box center [422, 12] width 96 height 11
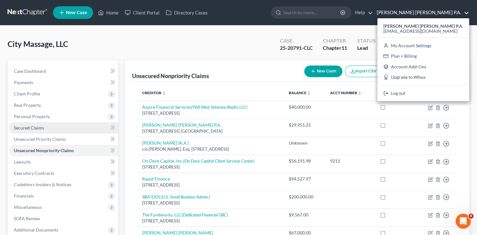
click at [32, 129] on span "Secured Claims" at bounding box center [29, 127] width 30 height 5
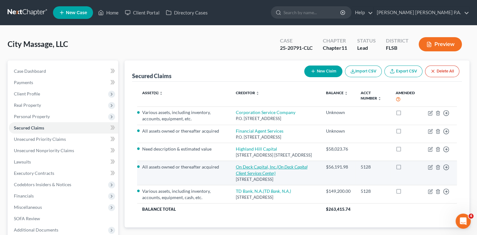
click at [253, 172] on link "On Deck Capital, Inc. (On Deck Capital Client Services Center)" at bounding box center [272, 170] width 72 height 12
select select "46"
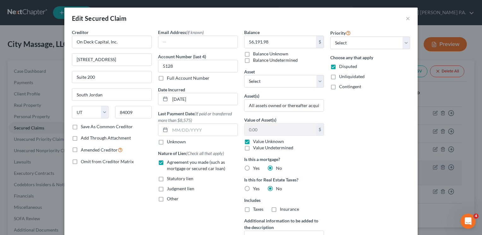
click at [253, 172] on div "Is this a mortgage? Yes No Is this for Real Estate Taxes? Yes No Includes Taxes…" at bounding box center [284, 184] width 80 height 56
drag, startPoint x: 242, startPoint y: 105, endPoint x: 196, endPoint y: 100, distance: 46.0
click at [196, 100] on div "Creditor * On Deck Capital, Inc. [STREET_ADDRESS] South Jordan State [US_STATE]…" at bounding box center [241, 157] width 344 height 257
drag, startPoint x: 179, startPoint y: 65, endPoint x: 100, endPoint y: 63, distance: 78.9
click at [100, 63] on div "Creditor * On Deck Capital, Inc. [STREET_ADDRESS] South Jordan State [US_STATE]…" at bounding box center [241, 157] width 344 height 257
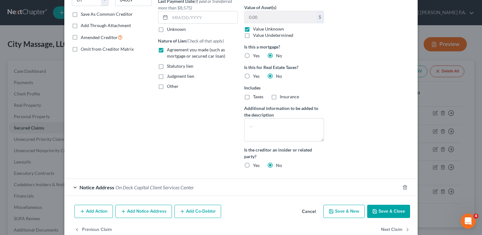
scroll to position [121, 0]
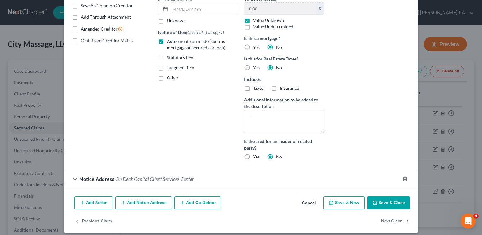
click at [390, 202] on button "Save & Close" at bounding box center [388, 202] width 43 height 13
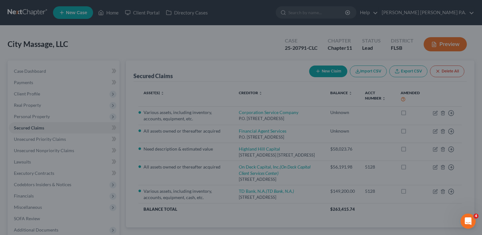
scroll to position [62, 0]
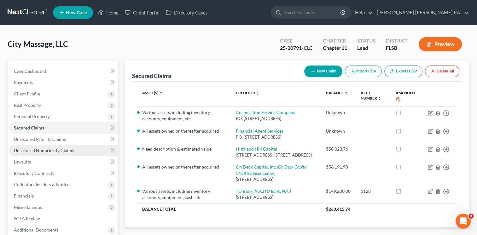
click at [43, 149] on span "Unsecured Nonpriority Claims" at bounding box center [44, 150] width 60 height 5
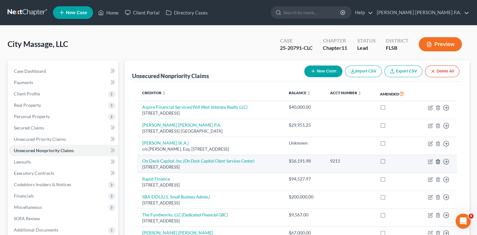
click at [436, 161] on icon "button" at bounding box center [437, 162] width 3 height 4
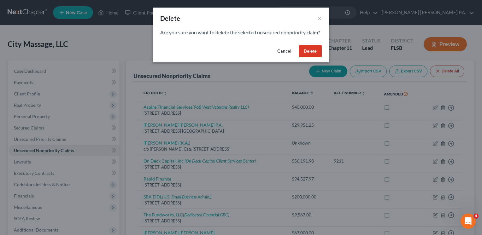
click at [312, 58] on button "Delete" at bounding box center [310, 51] width 23 height 13
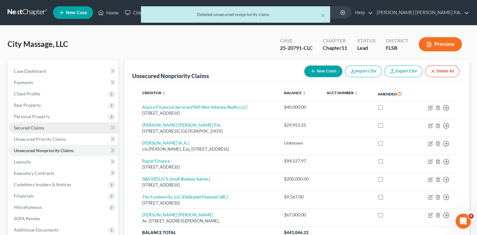
click at [32, 127] on span "Secured Claims" at bounding box center [29, 127] width 30 height 5
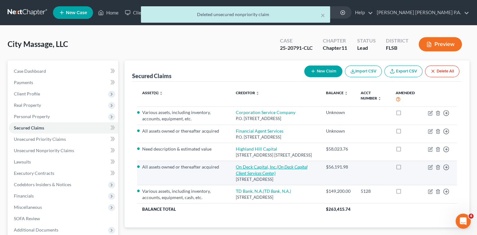
click at [246, 171] on link "On Deck Capital, Inc. (On Deck Capital Client Services Center)" at bounding box center [272, 170] width 72 height 12
select select "46"
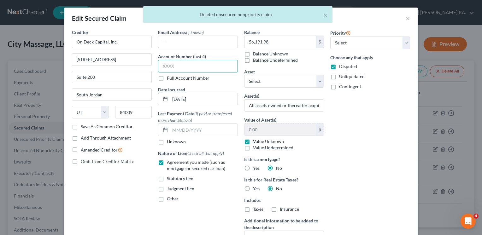
click at [175, 64] on input "text" at bounding box center [198, 66] width 80 height 13
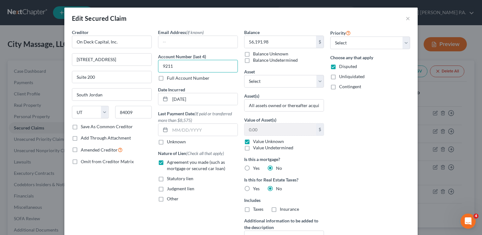
type input "9211"
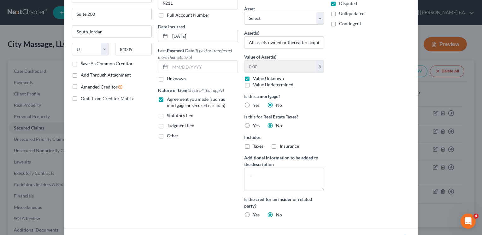
scroll to position [92, 0]
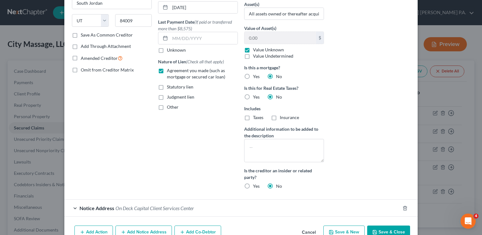
click at [387, 229] on button "Save & Close" at bounding box center [388, 232] width 43 height 13
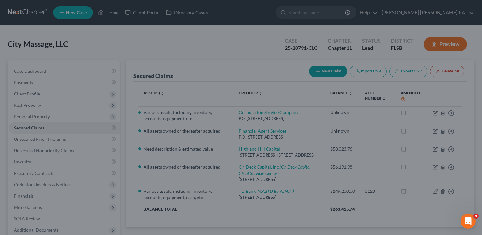
scroll to position [62, 0]
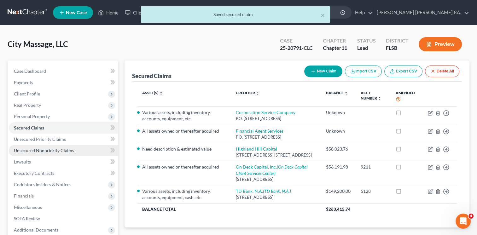
click at [32, 153] on span "Unsecured Nonpriority Claims" at bounding box center [44, 150] width 60 height 5
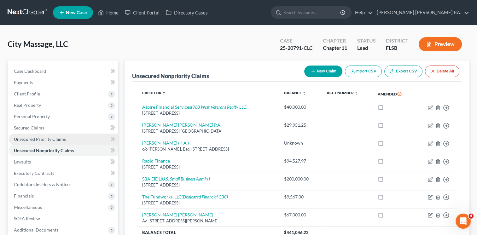
click at [50, 138] on span "Unsecured Priority Claims" at bounding box center [40, 139] width 52 height 5
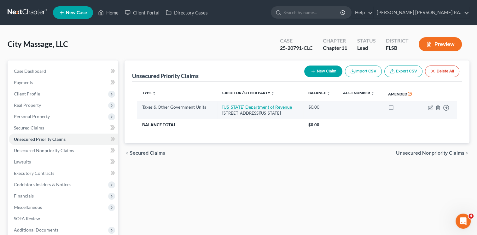
click at [248, 110] on link "[US_STATE] Department of Revenue" at bounding box center [257, 106] width 70 height 5
select select "2"
select select "9"
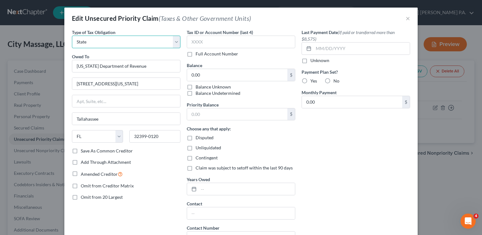
click at [173, 42] on select "Select Federal City State Franchise Tax Board Other" at bounding box center [126, 42] width 108 height 13
click at [345, 156] on div "Last Payment Date (If paid or transferred more than $8,575) Unknown Payment Pla…" at bounding box center [355, 139] width 115 height 220
click at [85, 84] on input "[STREET_ADDRESS][US_STATE]" at bounding box center [126, 84] width 108 height 12
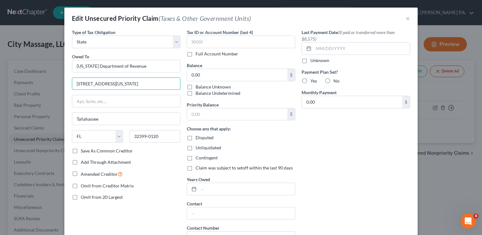
drag, startPoint x: 125, startPoint y: 84, endPoint x: 32, endPoint y: 89, distance: 93.5
click at [32, 89] on div "Edit Unsecured Priority Claim (Taxes & Other Government Units) × Type of Tax Ob…" at bounding box center [241, 117] width 482 height 235
type input "Bankruptcy Department"
click at [147, 102] on input "text" at bounding box center [126, 101] width 108 height 12
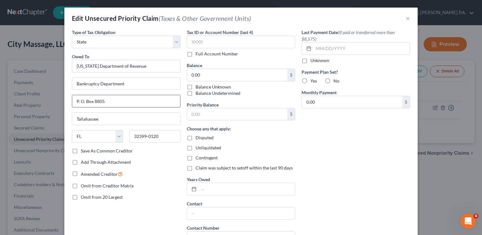
click at [99, 102] on input "P. O. Box 8805" at bounding box center [126, 101] width 108 height 12
type input "P. O. Box 8045"
drag, startPoint x: 159, startPoint y: 136, endPoint x: -1, endPoint y: 174, distance: 164.8
click at [0, 174] on html "Home New Case Client Portal Directory Cases [PERSON_NAME] [PERSON_NAME] P.A. [E…" at bounding box center [241, 150] width 482 height 301
type input "32314"
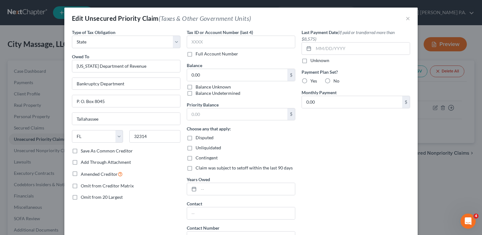
click at [124, 213] on div "Type of Tax Obligation * Select Federal City State Franchise Tax Board Other Ow…" at bounding box center [126, 139] width 115 height 220
click at [81, 149] on label "Save As Common Creditor" at bounding box center [107, 151] width 52 height 6
click at [83, 149] on input "Save As Common Creditor" at bounding box center [85, 150] width 4 height 4
checkbox input "true"
type input "11,969.53"
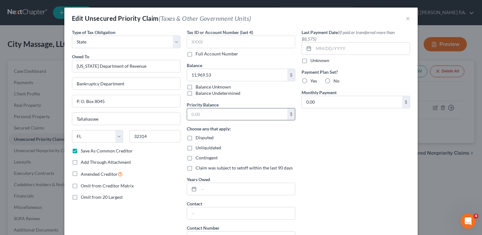
click at [203, 112] on input "text" at bounding box center [237, 114] width 100 height 12
paste input "11,969.53"
type input "11,969.53"
click at [214, 190] on input "text" at bounding box center [247, 189] width 96 height 12
click at [192, 190] on rect at bounding box center [194, 190] width 4 height 4
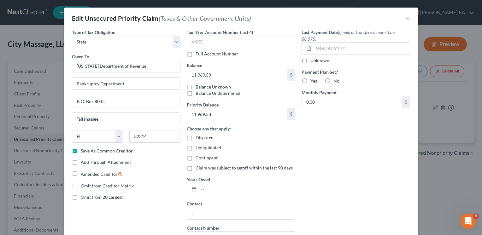
click at [209, 189] on input "text" at bounding box center [247, 189] width 96 height 12
type input "2025"
click at [333, 81] on label "No" at bounding box center [336, 81] width 6 height 6
click at [336, 81] on input "No" at bounding box center [338, 80] width 4 height 4
radio input "true"
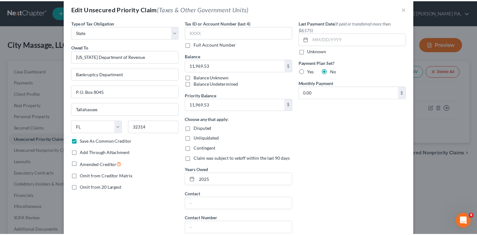
scroll to position [57, 0]
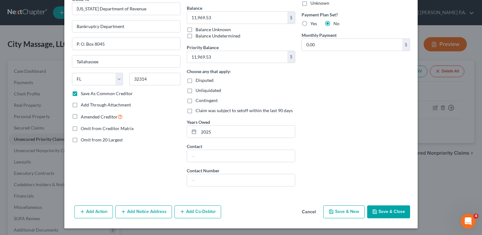
click at [385, 210] on button "Save & Close" at bounding box center [388, 212] width 43 height 13
checkbox input "false"
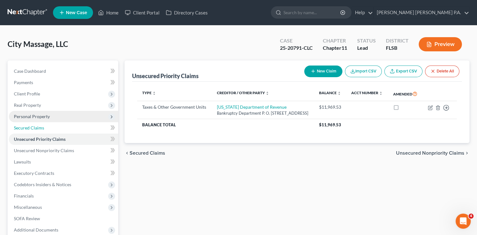
drag, startPoint x: 42, startPoint y: 128, endPoint x: 38, endPoint y: 122, distance: 7.3
click at [42, 128] on span "Secured Claims" at bounding box center [29, 127] width 30 height 5
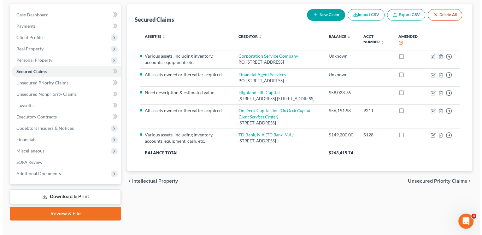
scroll to position [65, 0]
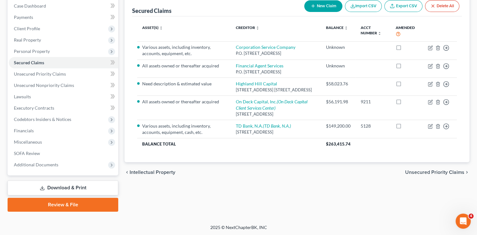
click at [344, 183] on div "chevron_left Intellectual Property Unsecured Priority Claims chevron_right" at bounding box center [297, 172] width 345 height 20
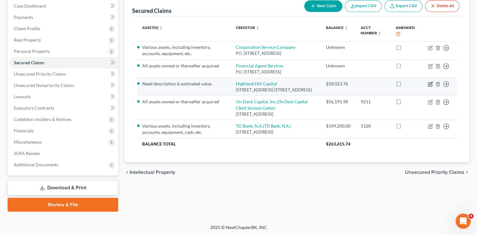
click at [431, 84] on icon "button" at bounding box center [431, 83] width 3 height 3
select select "9"
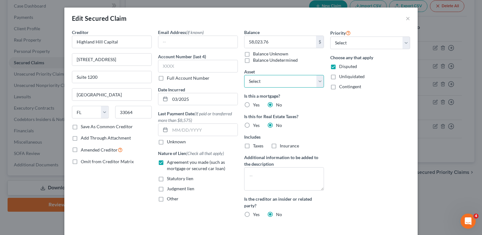
click at [318, 82] on select "Select Other Multiple Assets Loan to [PERSON_NAME]??? (owed to debtor) - $0.0 n…" at bounding box center [284, 81] width 80 height 13
select select "0"
click at [244, 75] on select "Select Other Multiple Assets Loan to [PERSON_NAME]??? (owed to debtor) - $0.0 n…" at bounding box center [284, 81] width 80 height 13
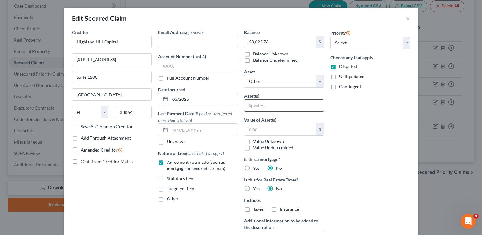
click at [262, 106] on input "text" at bounding box center [283, 106] width 79 height 12
type input "All assets owned or thereafter acquired"
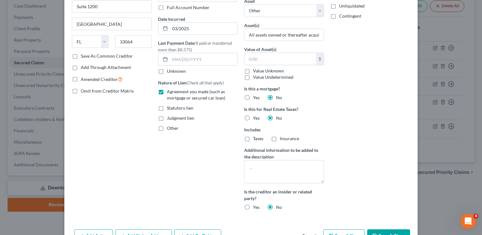
scroll to position [97, 0]
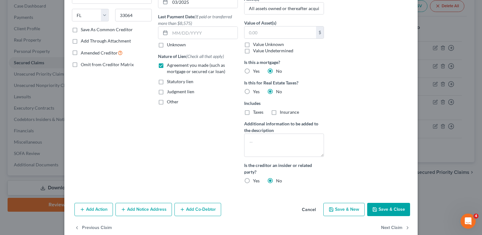
click at [383, 208] on button "Save & Close" at bounding box center [388, 209] width 43 height 13
select select
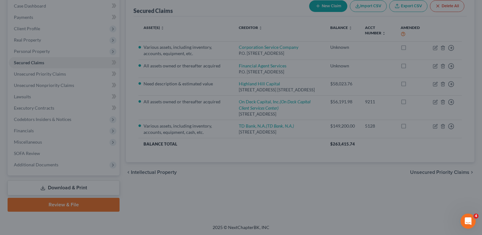
scroll to position [45, 0]
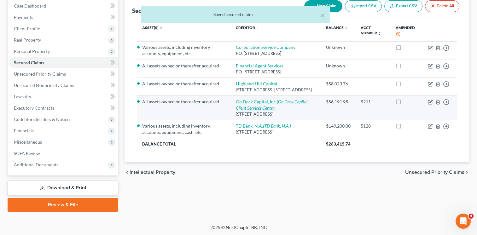
click at [263, 107] on link "On Deck Capital, Inc. (On Deck Capital Client Services Center)" at bounding box center [272, 105] width 72 height 12
select select "46"
select select "0"
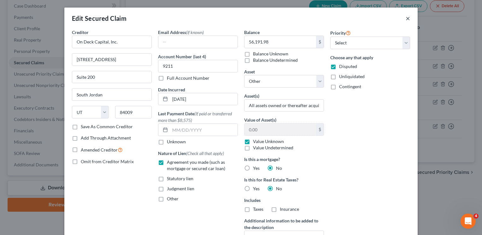
click at [406, 19] on button "×" at bounding box center [408, 19] width 4 height 8
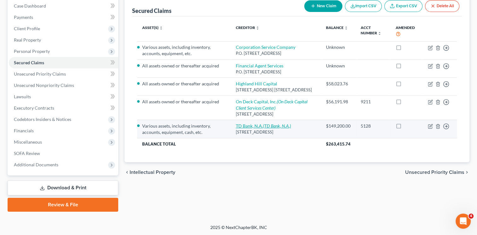
click at [263, 129] on link "TD Bank, N.A. (TD Bank, N.A.)" at bounding box center [263, 125] width 55 height 5
select select "33"
select select "0"
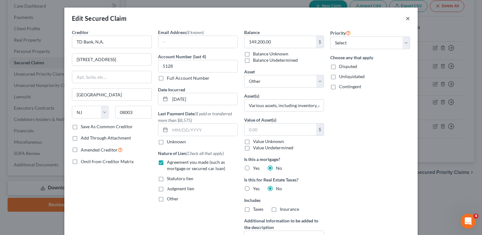
click at [406, 18] on button "×" at bounding box center [408, 19] width 4 height 8
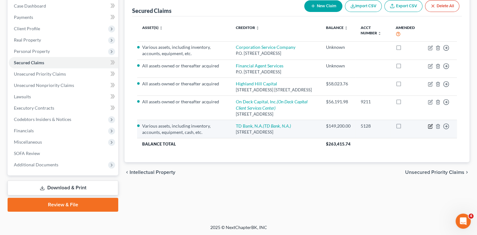
click at [429, 129] on icon "button" at bounding box center [430, 126] width 5 height 5
select select "33"
select select "0"
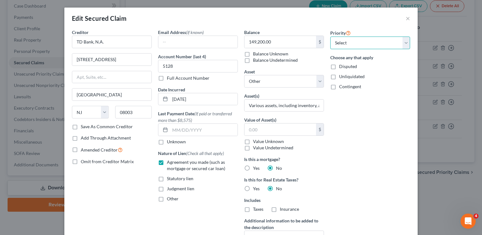
click at [404, 44] on select "Select 1st 2nd 3rd 4th 5th 6th 7th 8th 9th 10th 11th 12th 13th 14th 15th 16th 1…" at bounding box center [370, 43] width 80 height 13
select select "0"
click at [330, 37] on select "Select 1st 2nd 3rd 4th 5th 6th 7th 8th 9th 10th 11th 12th 13th 14th 15th 16th 1…" at bounding box center [370, 43] width 80 height 13
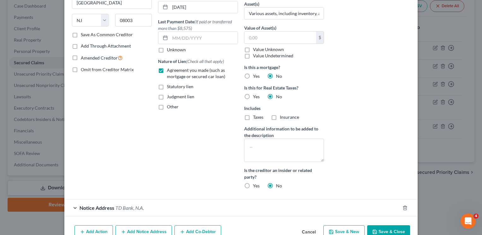
scroll to position [93, 0]
click at [393, 228] on button "Save & Close" at bounding box center [388, 231] width 43 height 13
select select
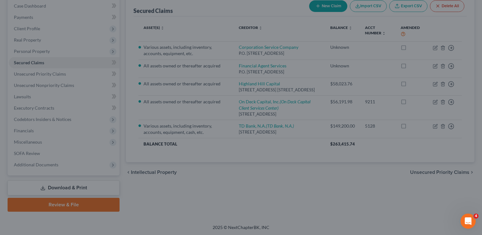
scroll to position [62, 0]
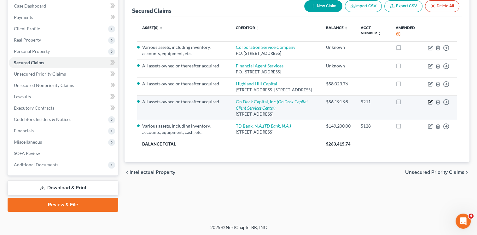
click at [430, 105] on icon "button" at bounding box center [430, 102] width 5 height 5
select select "46"
select select "0"
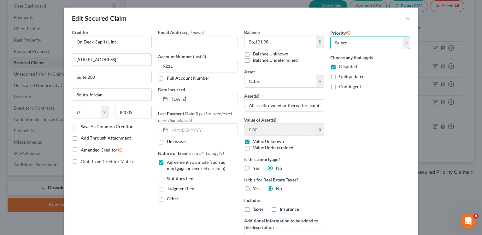
click at [404, 42] on select "Select 1st 2nd 3rd 4th 5th 6th 7th 8th 9th 10th 11th 12th 13th 14th 15th 16th 1…" at bounding box center [370, 43] width 80 height 13
select select "1"
click at [330, 37] on select "Select 1st 2nd 3rd 4th 5th 6th 7th 8th 9th 10th 11th 12th 13th 14th 15th 16th 1…" at bounding box center [370, 43] width 80 height 13
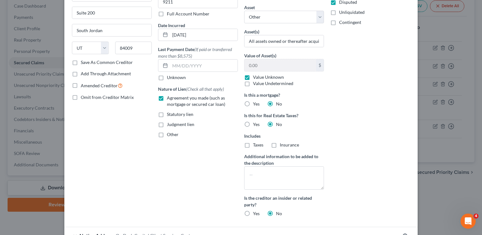
scroll to position [87, 0]
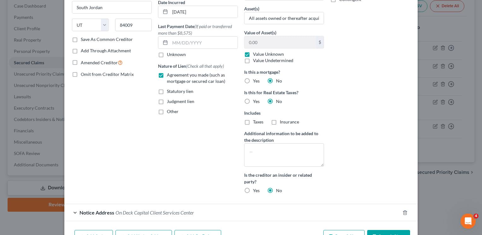
click at [390, 231] on button "Save & Close" at bounding box center [388, 236] width 43 height 13
select select
select select "0"
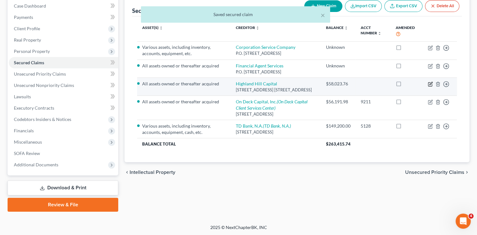
click at [430, 84] on icon "button" at bounding box center [431, 83] width 3 height 3
select select "9"
select select "0"
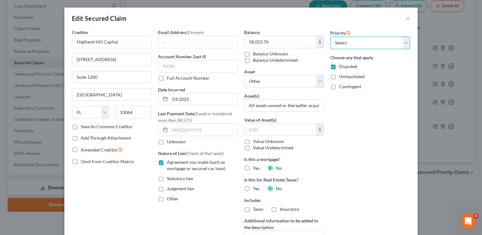
click at [402, 41] on select "Select 1st 2nd 3rd 4th 5th 6th 7th 8th 9th 10th 11th 12th 13th 14th 15th 16th 1…" at bounding box center [370, 43] width 80 height 13
select select "2"
click at [330, 37] on select "Select 1st 2nd 3rd 4th 5th 6th 7th 8th 9th 10th 11th 12th 13th 14th 15th 16th 1…" at bounding box center [370, 43] width 80 height 13
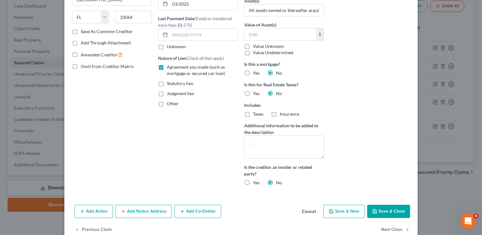
scroll to position [108, 0]
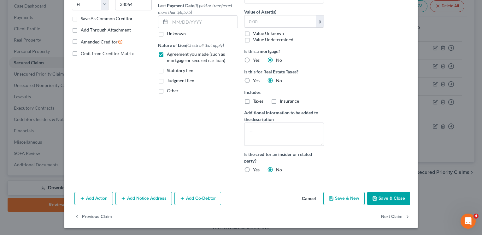
click at [387, 198] on button "Save & Close" at bounding box center [388, 198] width 43 height 13
select select
select select "0"
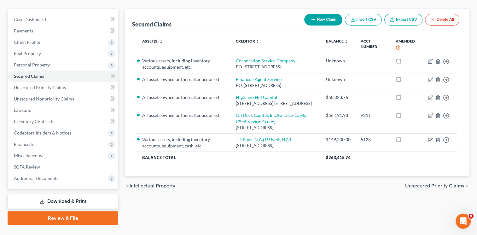
scroll to position [56, 0]
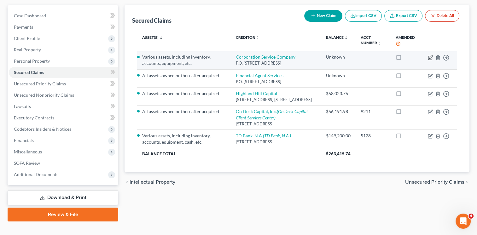
click at [429, 58] on icon "button" at bounding box center [430, 57] width 5 height 5
select select "14"
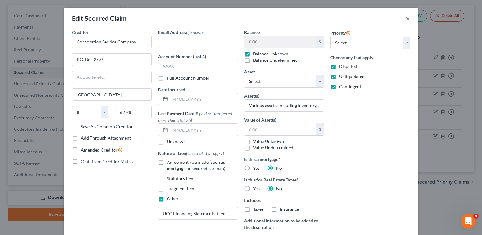
click at [406, 19] on button "×" at bounding box center [408, 19] width 4 height 8
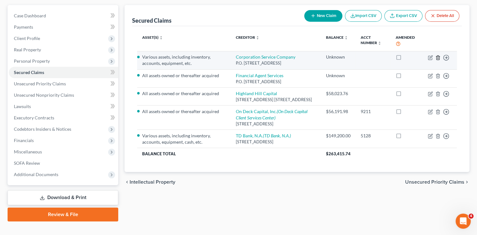
click at [438, 56] on icon "button" at bounding box center [438, 57] width 5 height 5
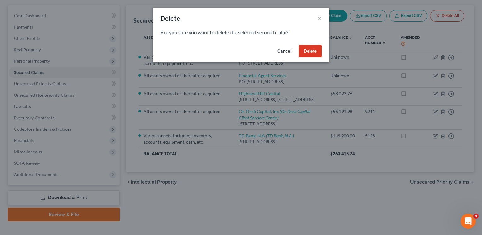
click at [310, 49] on button "Delete" at bounding box center [310, 51] width 23 height 13
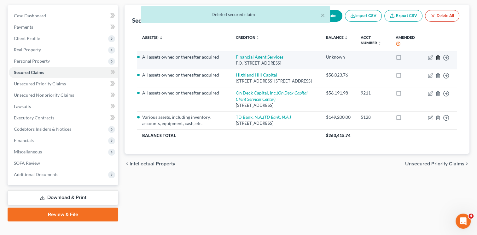
click at [439, 57] on icon "button" at bounding box center [438, 57] width 5 height 5
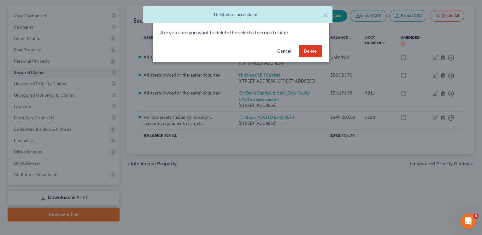
click at [313, 52] on button "Delete" at bounding box center [310, 51] width 23 height 13
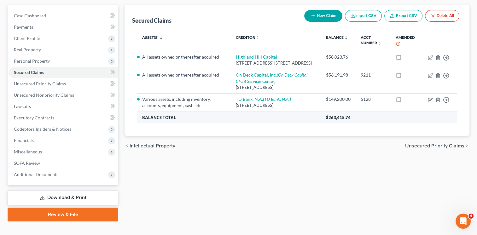
click at [377, 123] on th "$263,415.74" at bounding box center [389, 117] width 136 height 11
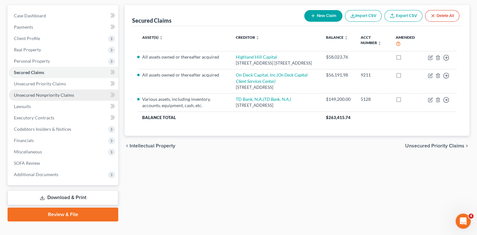
click at [51, 94] on span "Unsecured Nonpriority Claims" at bounding box center [44, 94] width 60 height 5
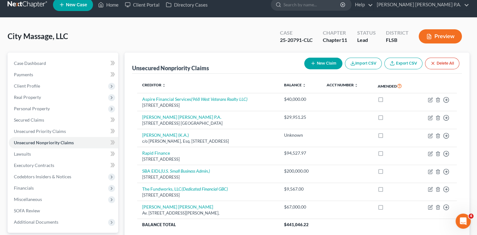
scroll to position [9, 0]
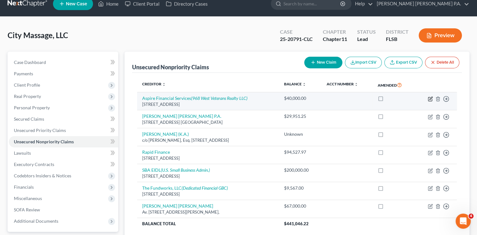
click at [431, 98] on icon "button" at bounding box center [431, 98] width 3 height 3
select select "9"
select select "8"
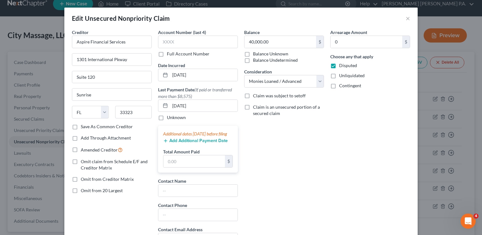
click at [403, 18] on div "Edit Unsecured Nonpriority Claim ×" at bounding box center [240, 18] width 353 height 21
click at [406, 18] on button "×" at bounding box center [408, 19] width 4 height 8
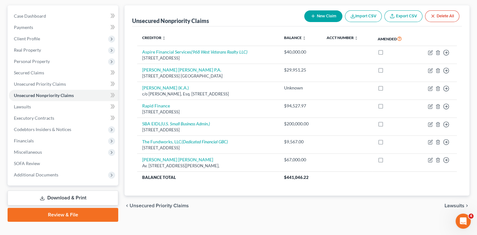
scroll to position [54, 0]
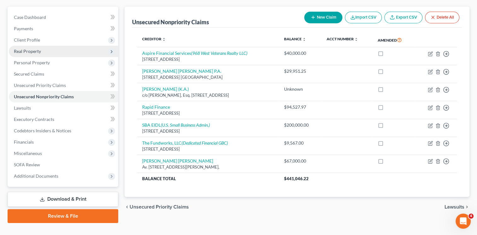
click at [36, 52] on span "Real Property" at bounding box center [27, 51] width 27 height 5
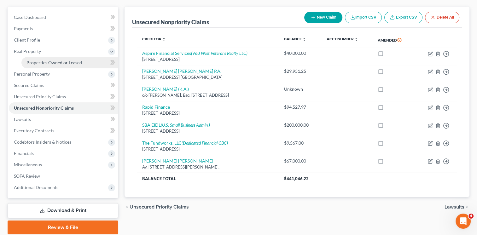
click at [67, 62] on span "Properties Owned or Leased" at bounding box center [54, 62] width 56 height 5
